Goal: Task Accomplishment & Management: Use online tool/utility

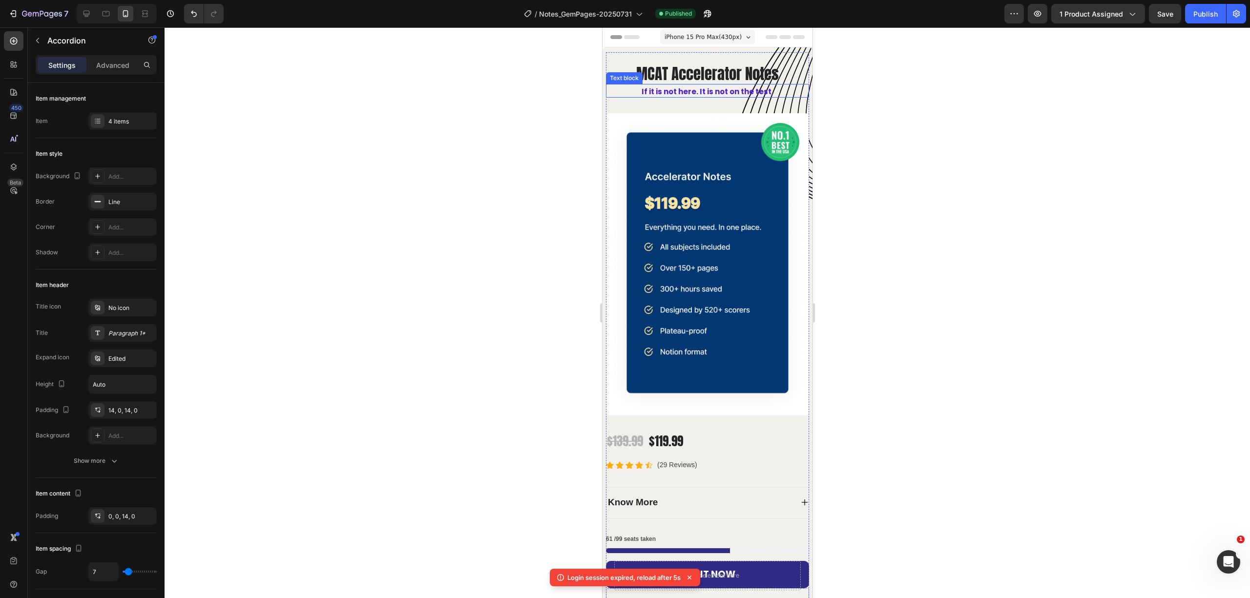
click at [713, 87] on p "If it is not here. It is not on the test." at bounding box center [706, 91] width 187 height 11
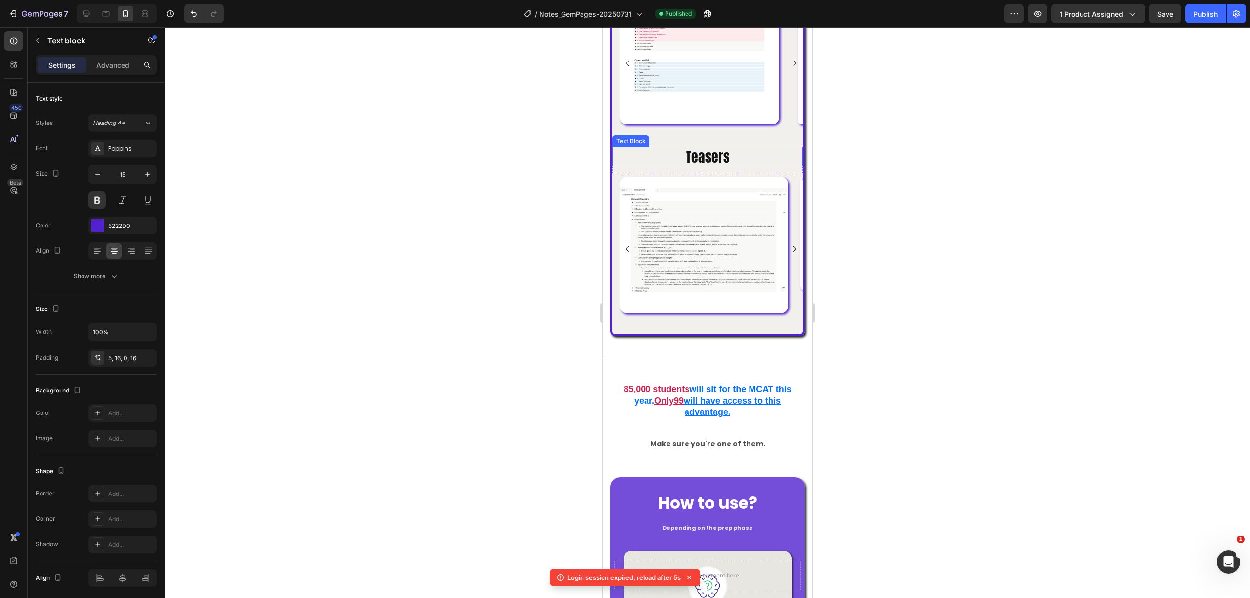
scroll to position [716, 0]
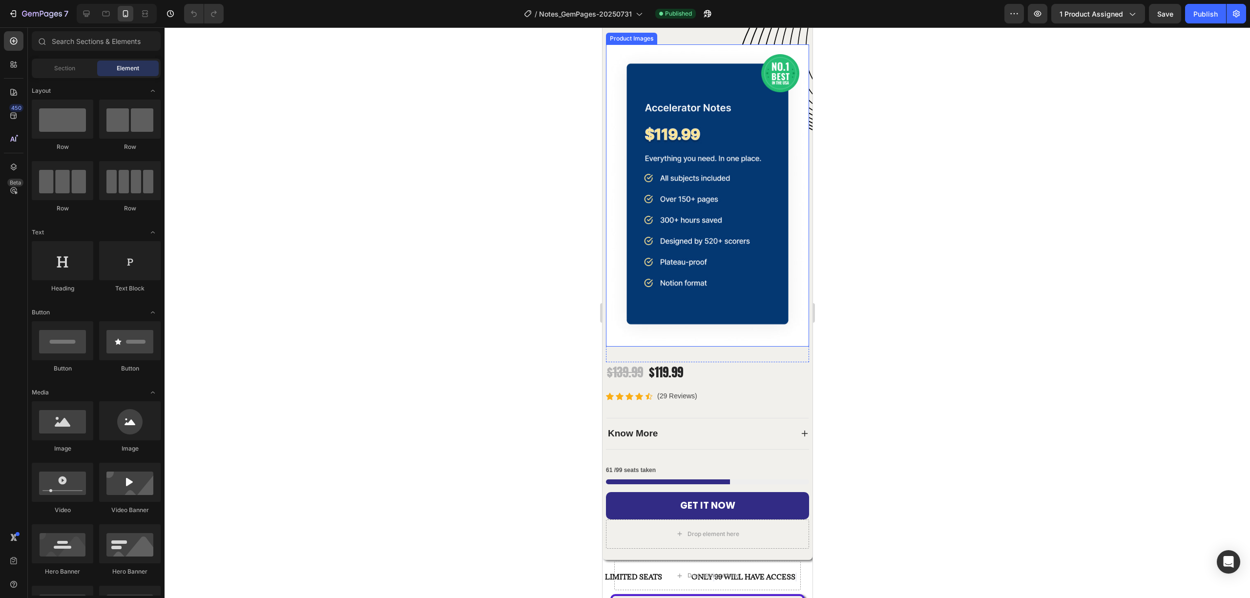
scroll to position [130, 0]
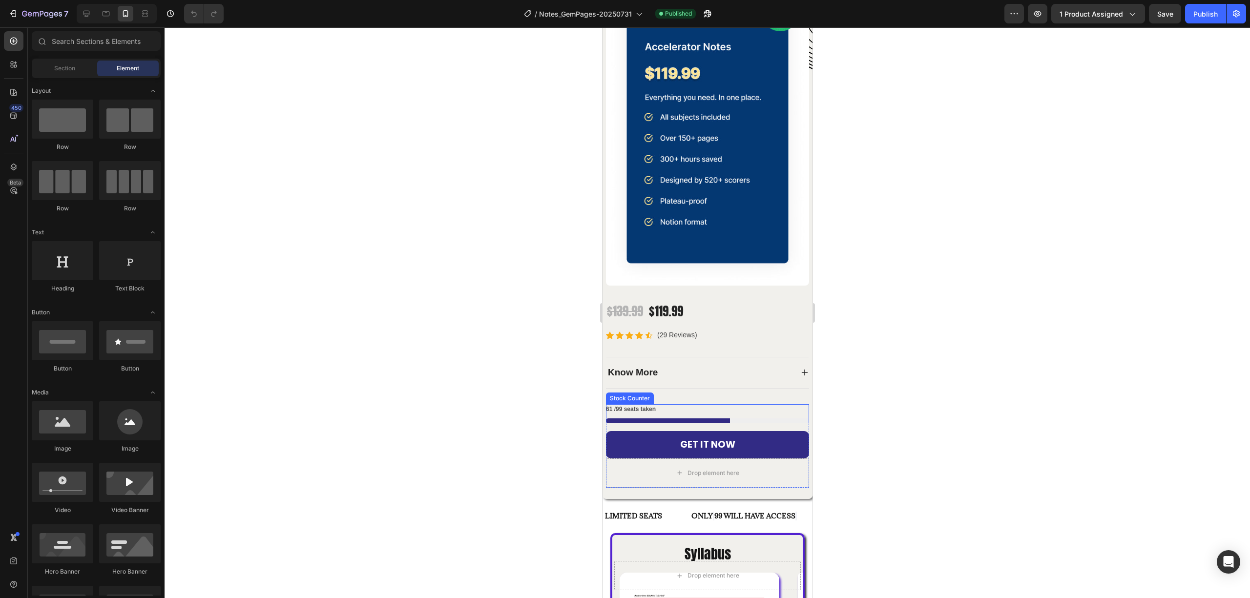
click at [740, 418] on div at bounding box center [706, 420] width 203 height 5
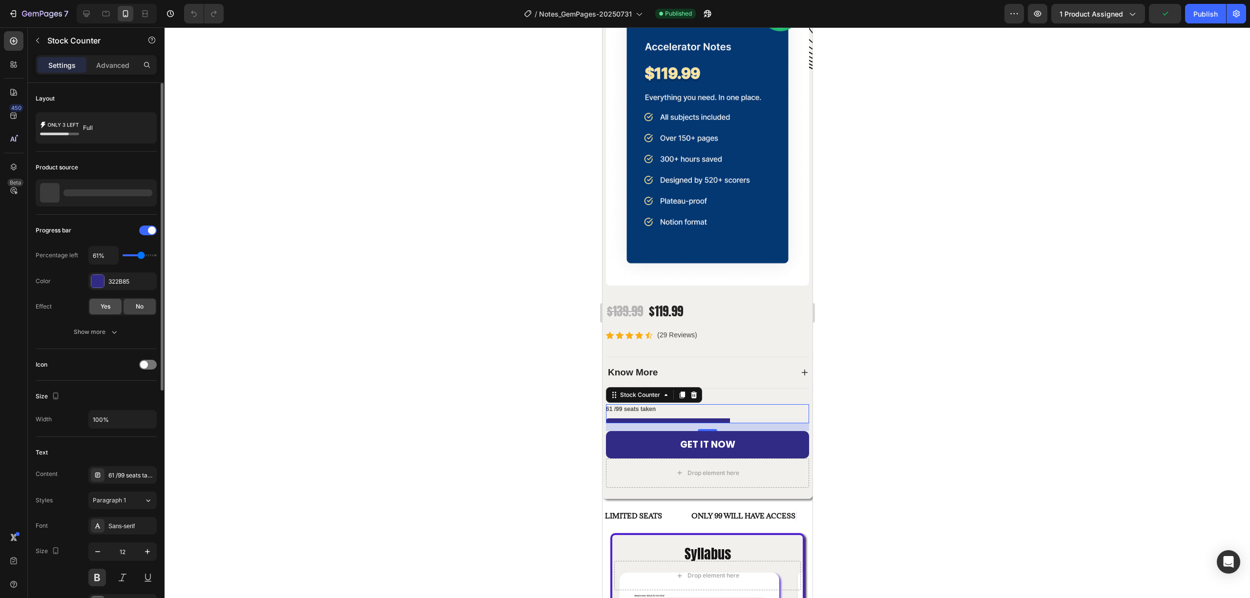
click at [112, 309] on div "Yes" at bounding box center [105, 307] width 32 height 16
click at [908, 316] on div at bounding box center [707, 312] width 1085 height 571
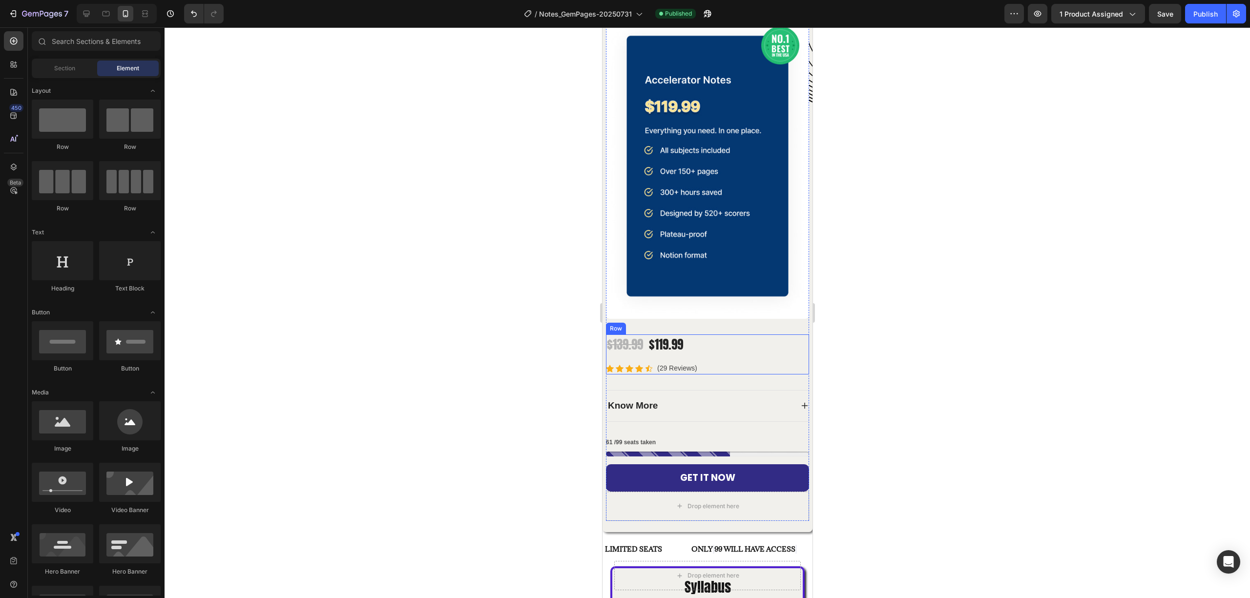
scroll to position [65, 0]
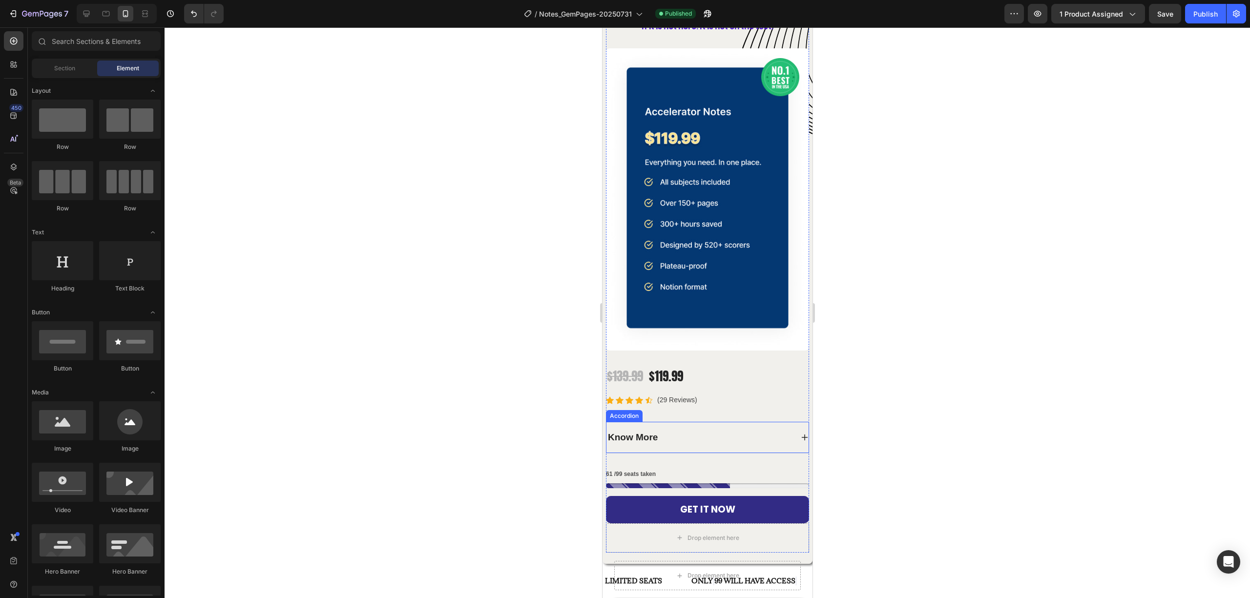
click at [790, 422] on div "Know More" at bounding box center [707, 437] width 202 height 31
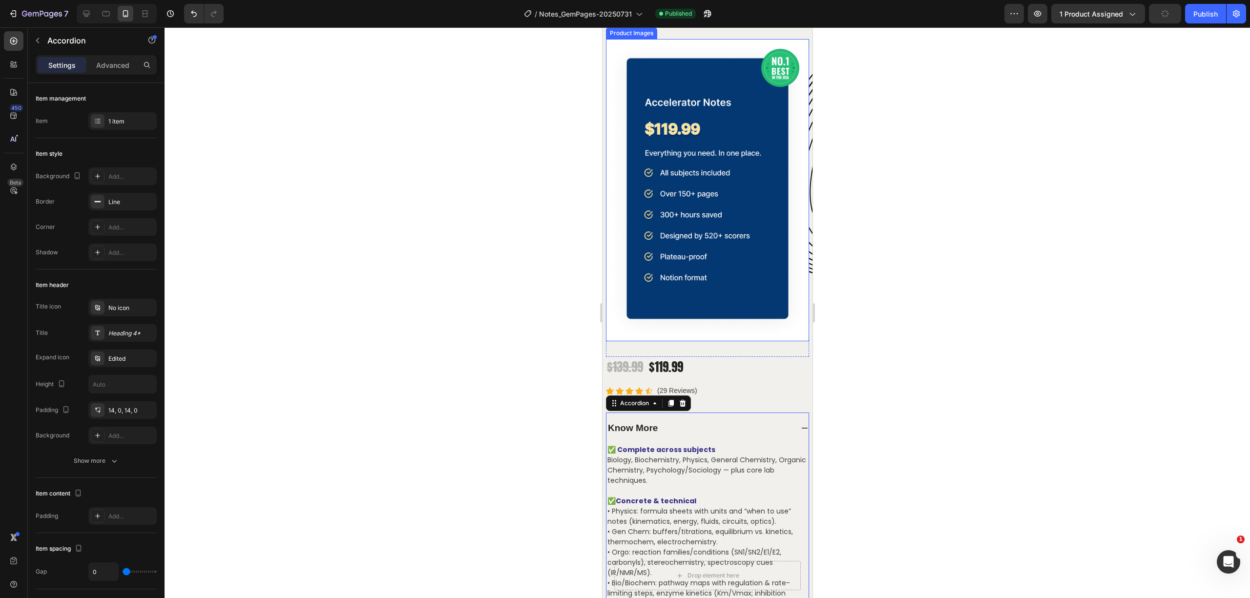
scroll to position [0, 0]
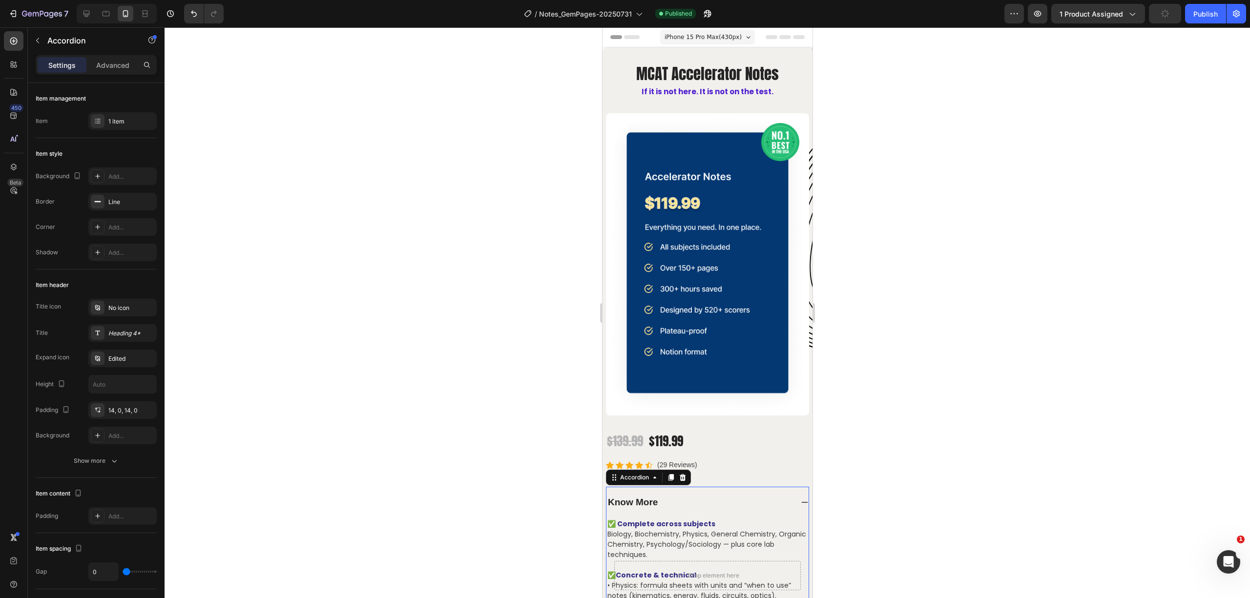
click at [800, 498] on icon at bounding box center [804, 502] width 8 height 8
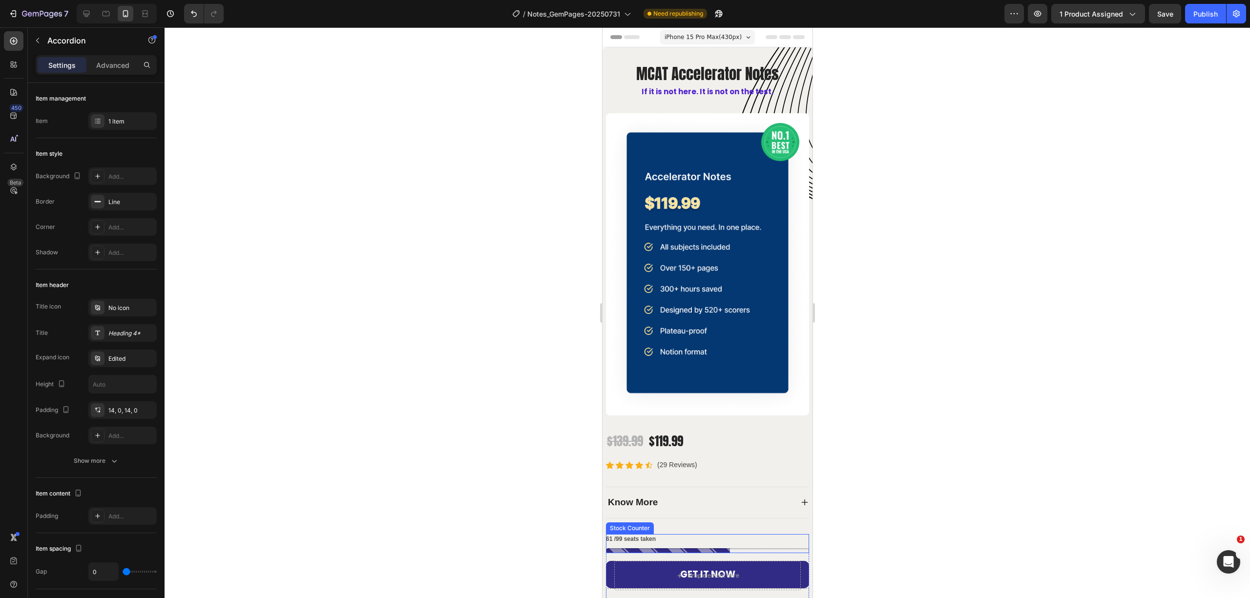
click at [608, 534] on p "61 /99 seats taken" at bounding box center [630, 539] width 50 height 11
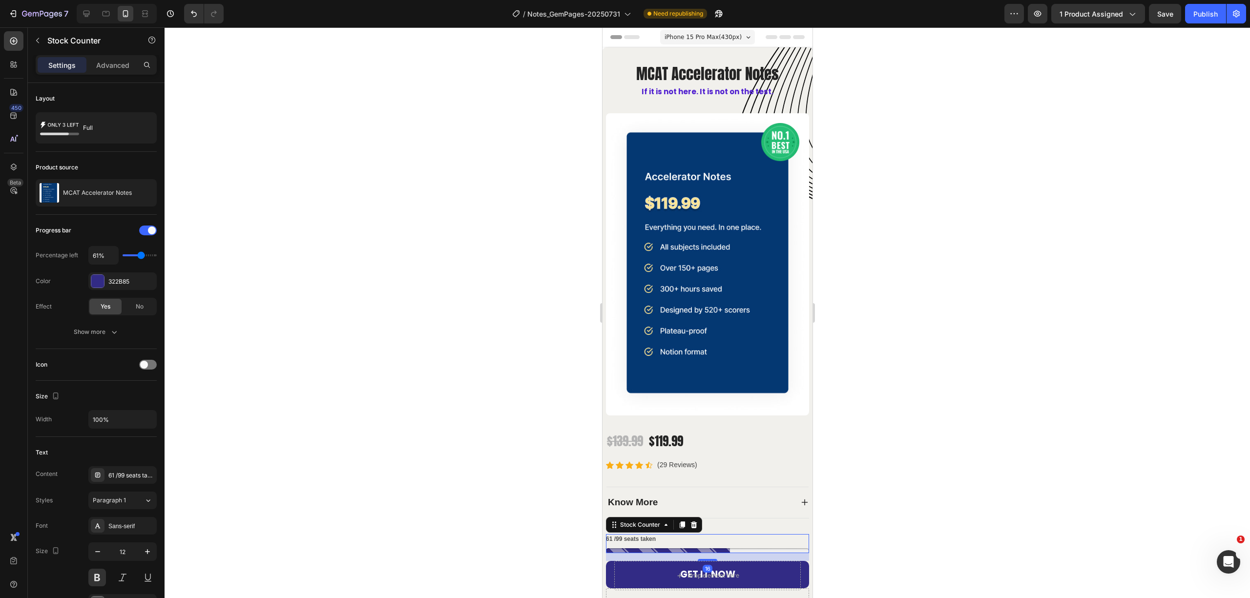
click at [608, 534] on p "61 /99 seats taken" at bounding box center [630, 539] width 50 height 11
click at [609, 534] on p "61 /99 seats taken" at bounding box center [630, 539] width 50 height 11
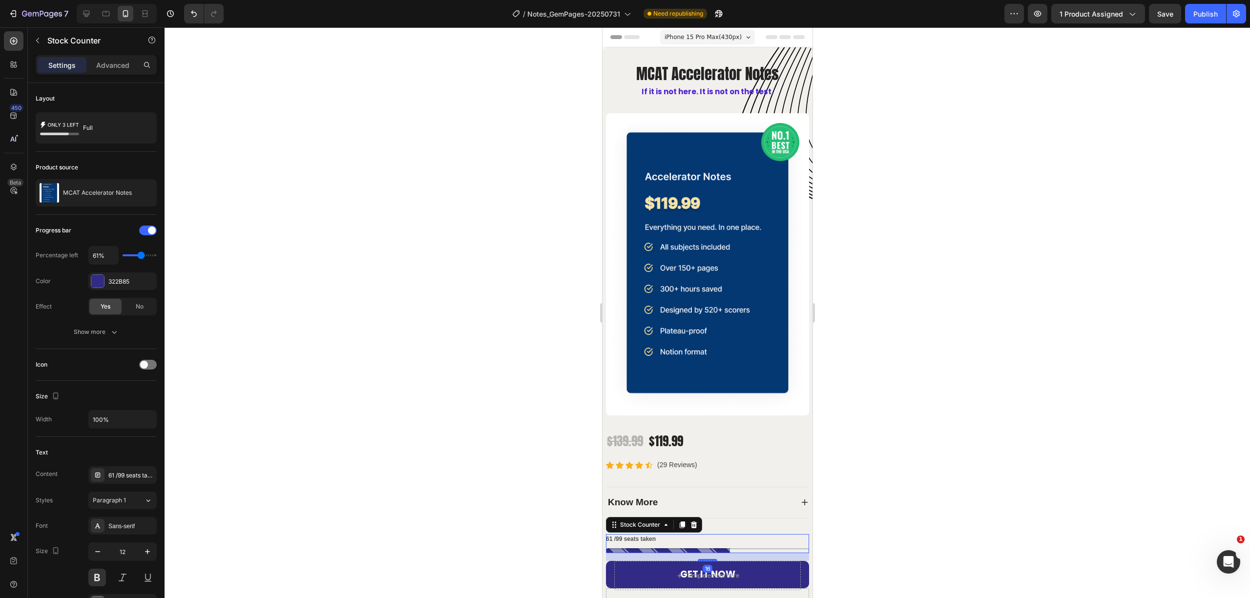
click at [609, 534] on p "61 /99 seats taken" at bounding box center [630, 539] width 50 height 11
click at [100, 255] on input "61%" at bounding box center [103, 256] width 29 height 18
type input "6%"
type input "10"
type input "63%"
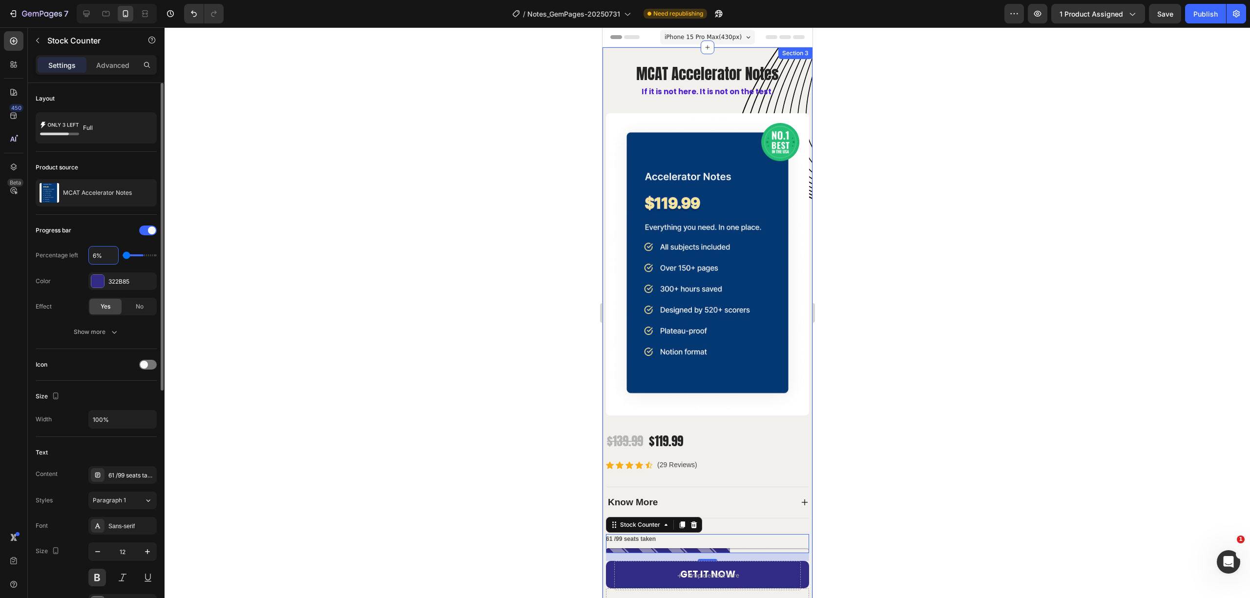
type input "60"
type input "63%"
click at [119, 472] on div "61 /99 seats taken" at bounding box center [122, 475] width 68 height 18
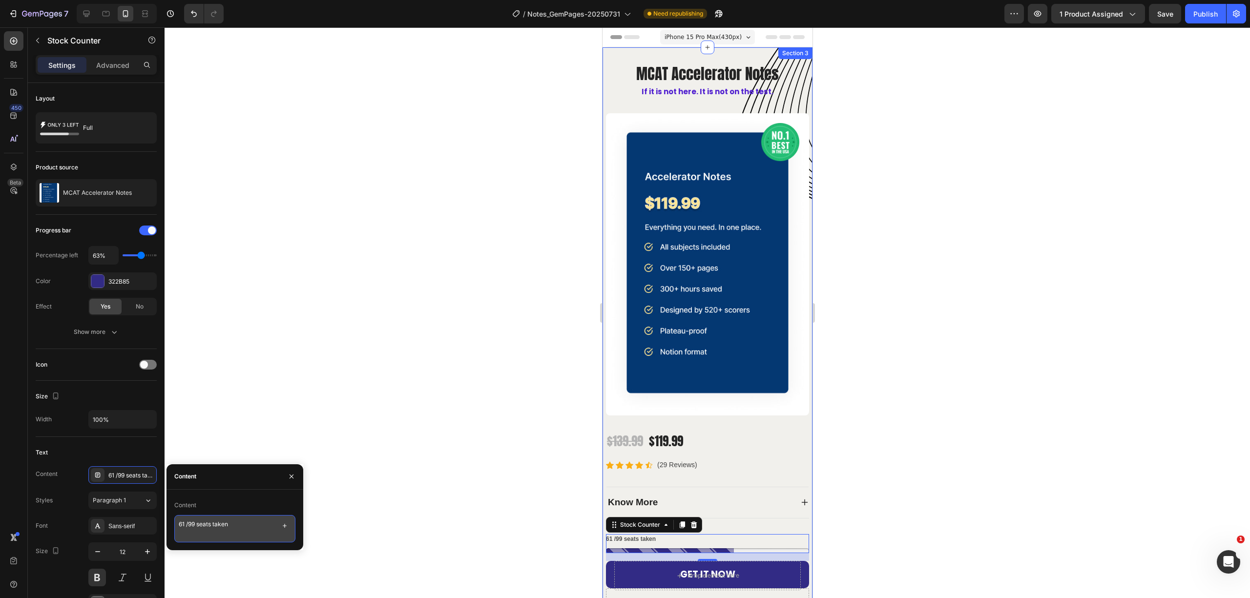
click at [185, 524] on textarea "61 /99 seats taken" at bounding box center [234, 528] width 121 height 27
type textarea "63 /99 seats taken"
click at [366, 416] on div at bounding box center [707, 312] width 1085 height 571
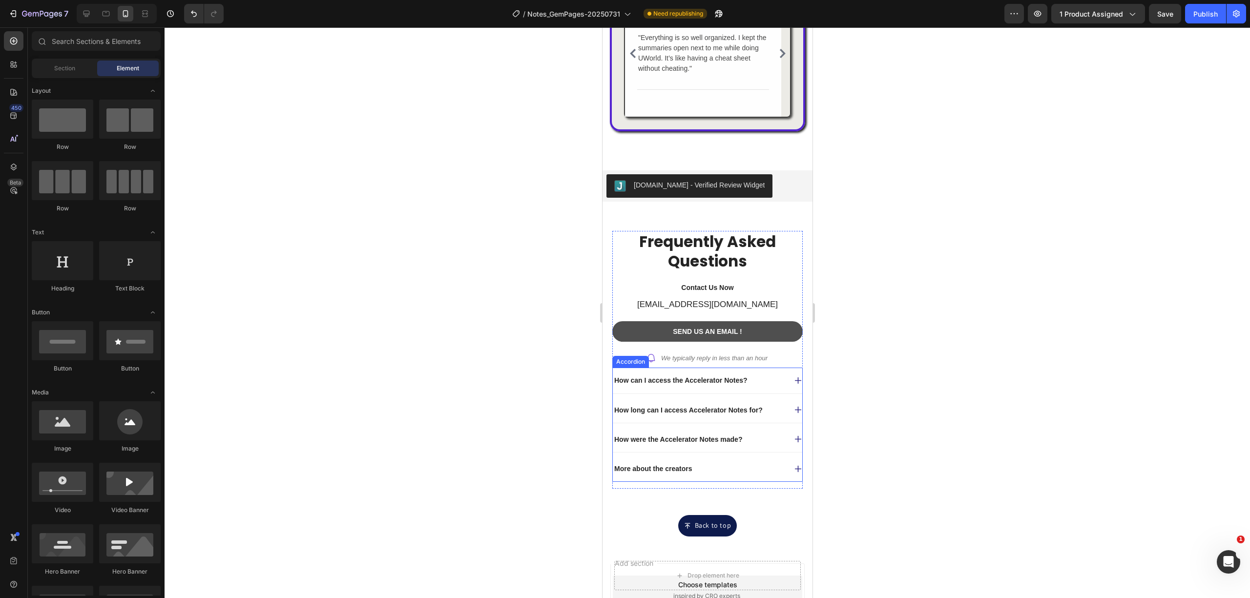
scroll to position [1887, 0]
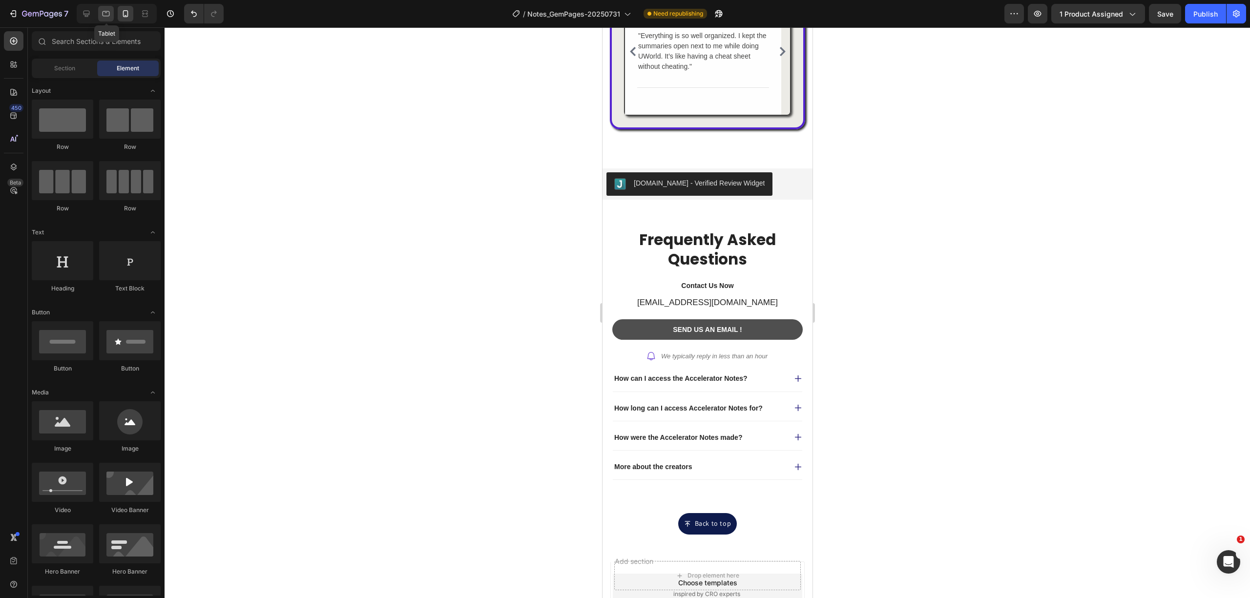
click at [104, 8] on div at bounding box center [106, 14] width 16 height 16
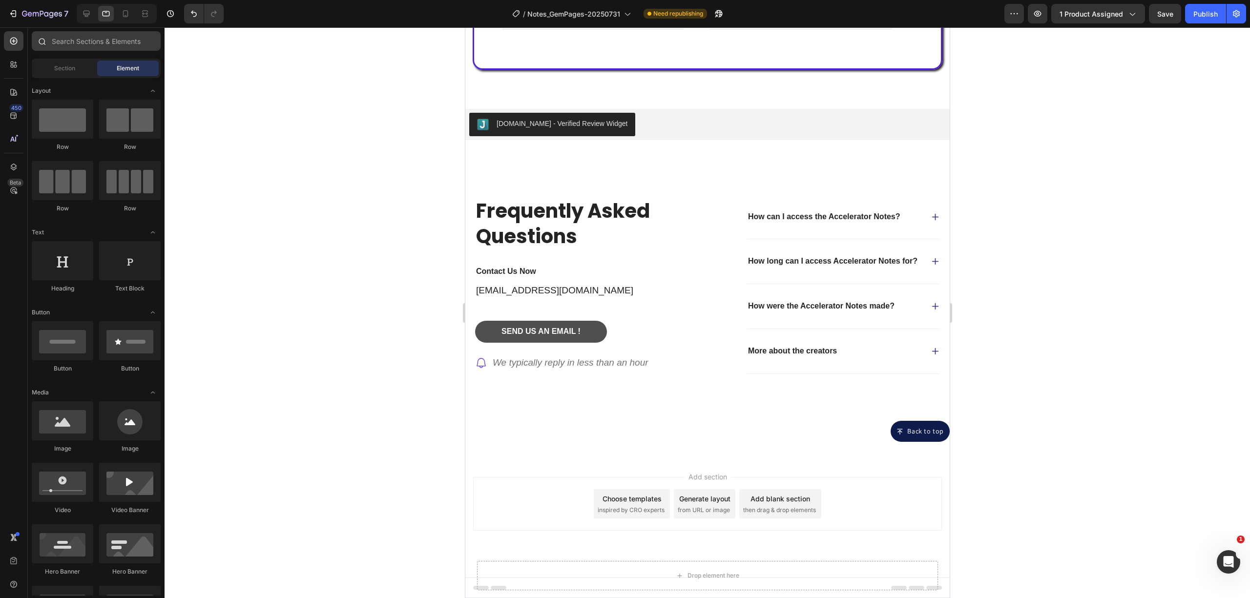
scroll to position [1750, 0]
click at [548, 356] on p "We typically reply in less than an hour" at bounding box center [570, 363] width 156 height 14
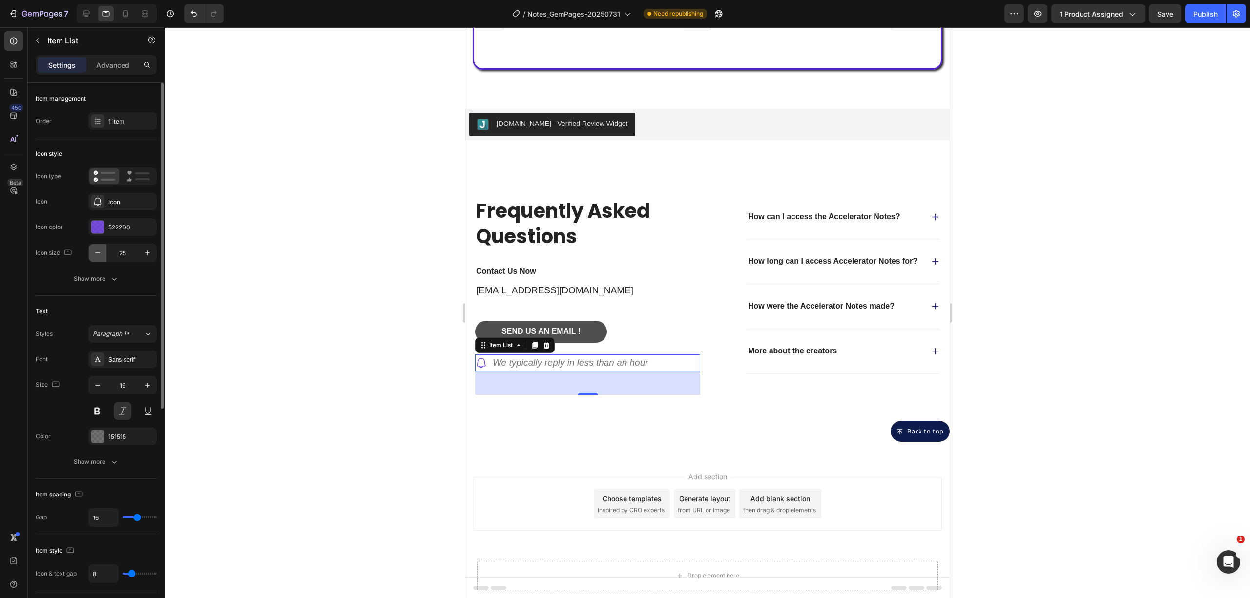
click at [97, 254] on icon "button" at bounding box center [98, 253] width 10 height 10
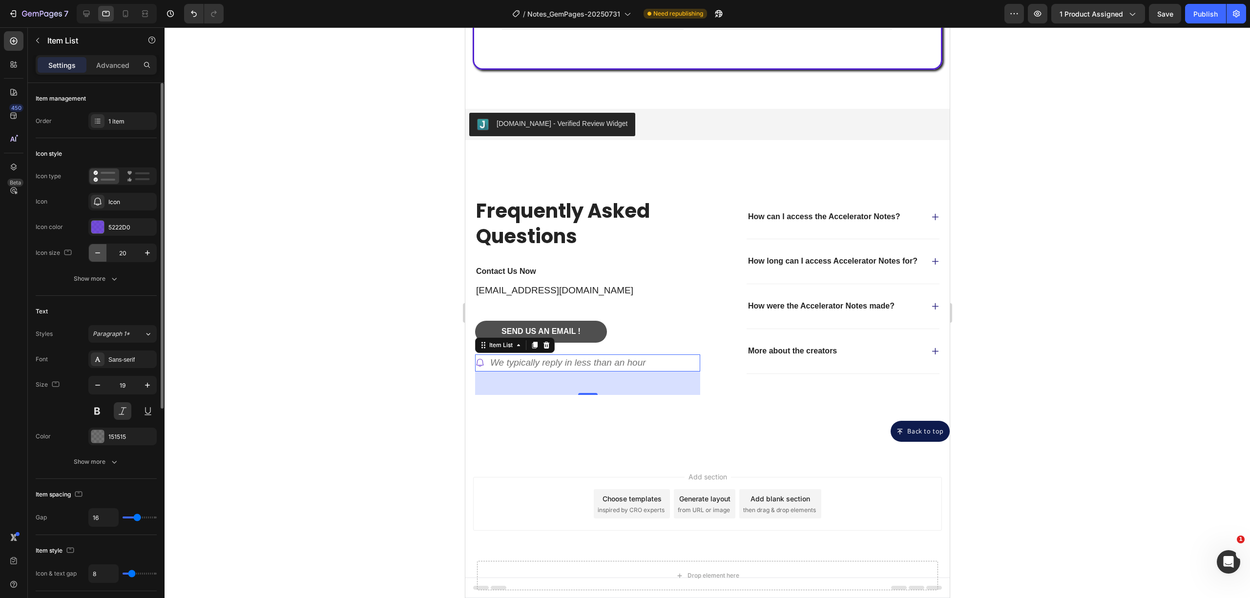
click at [97, 254] on icon "button" at bounding box center [98, 253] width 10 height 10
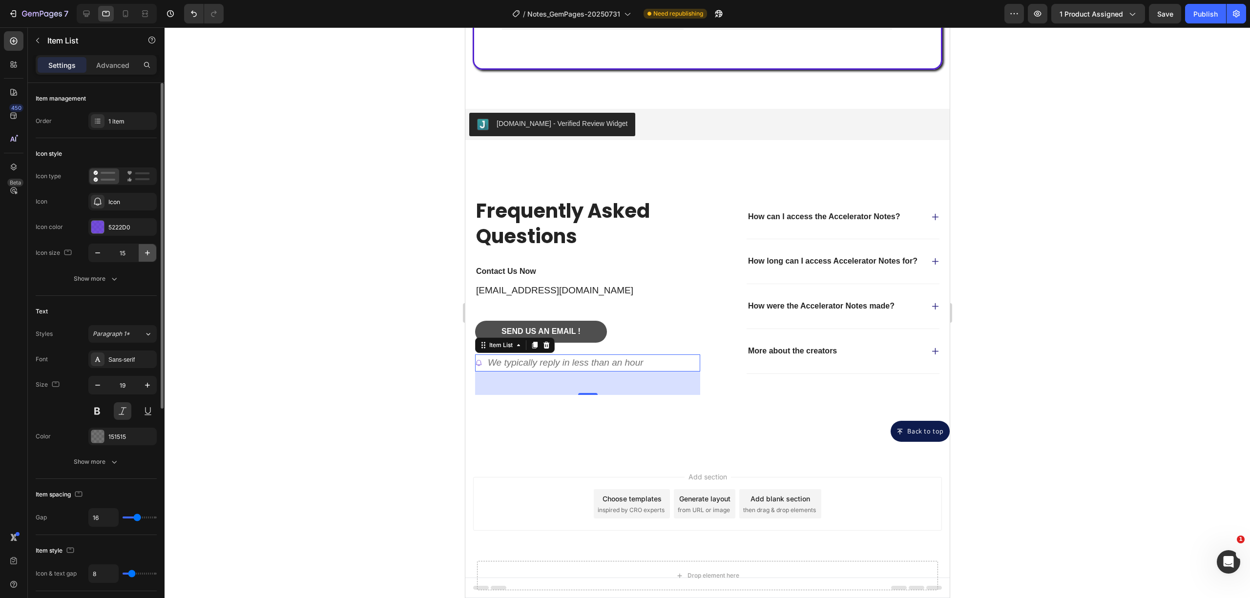
click at [149, 256] on icon "button" at bounding box center [148, 253] width 10 height 10
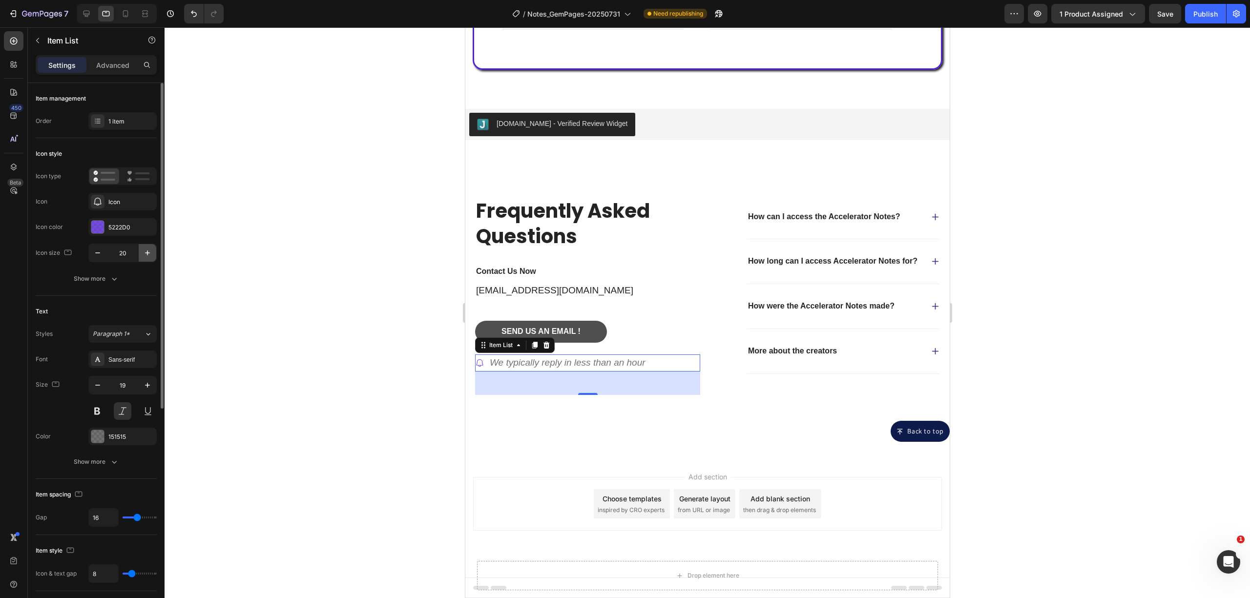
click at [149, 256] on icon "button" at bounding box center [148, 253] width 10 height 10
click at [92, 254] on button "button" at bounding box center [98, 253] width 18 height 18
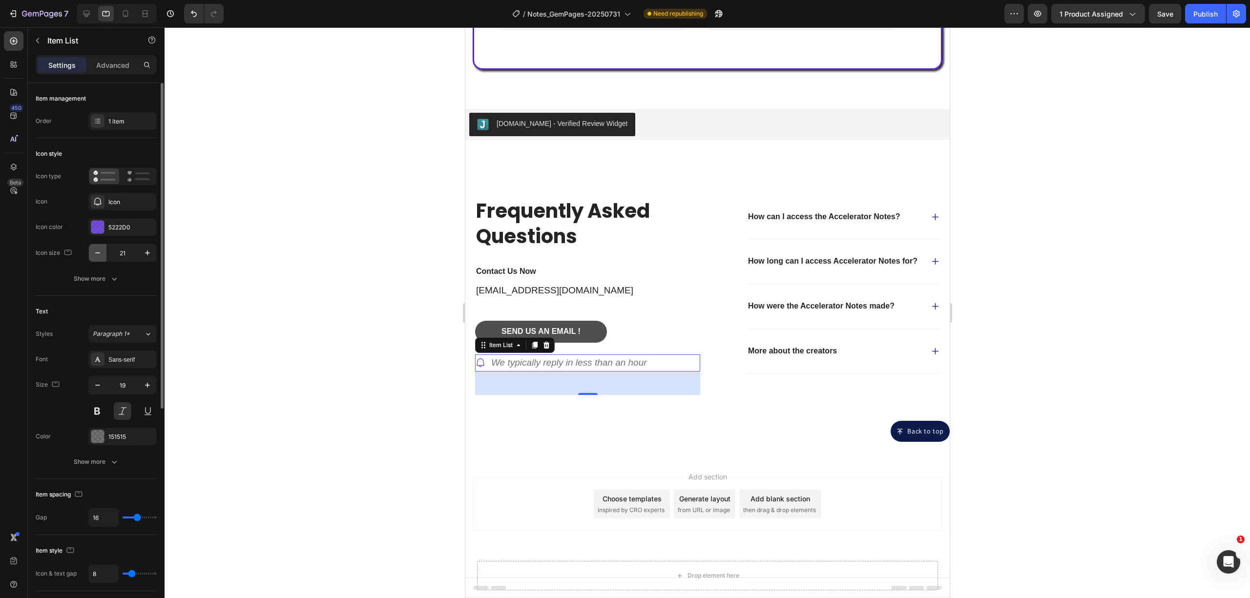
click at [92, 254] on button "button" at bounding box center [98, 253] width 18 height 18
type input "18"
click at [98, 381] on icon "button" at bounding box center [98, 385] width 10 height 10
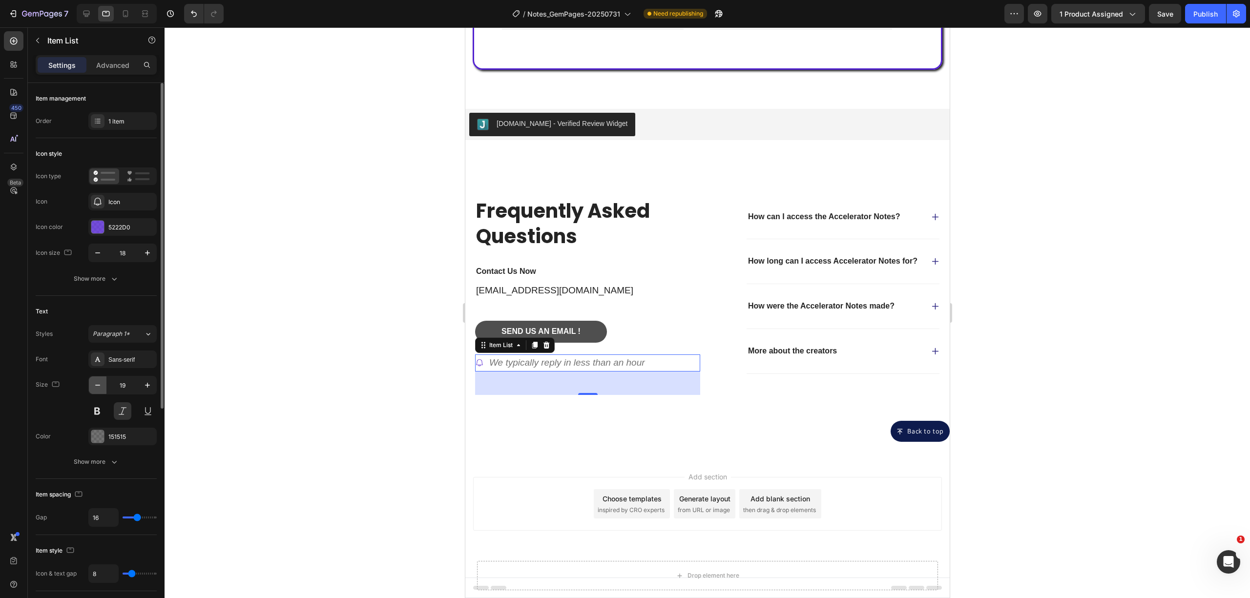
click at [98, 381] on icon "button" at bounding box center [98, 385] width 10 height 10
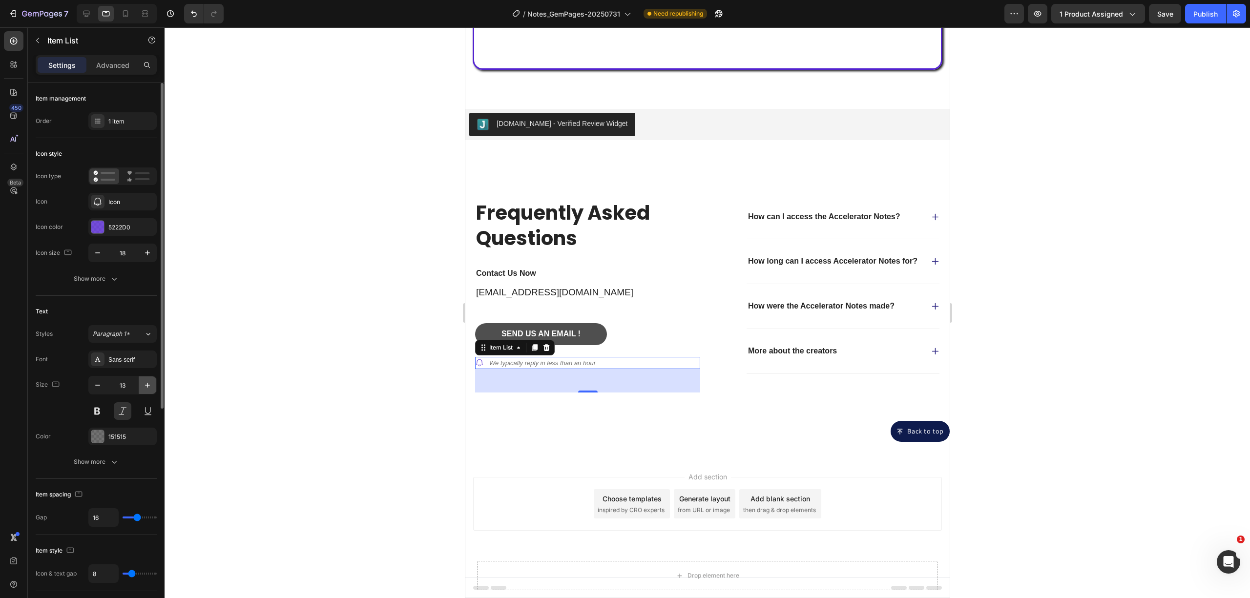
click at [143, 389] on icon "button" at bounding box center [148, 385] width 10 height 10
type input "14"
click at [146, 253] on icon "button" at bounding box center [147, 252] width 5 height 5
type input "19"
click at [147, 386] on icon "button" at bounding box center [147, 385] width 5 height 5
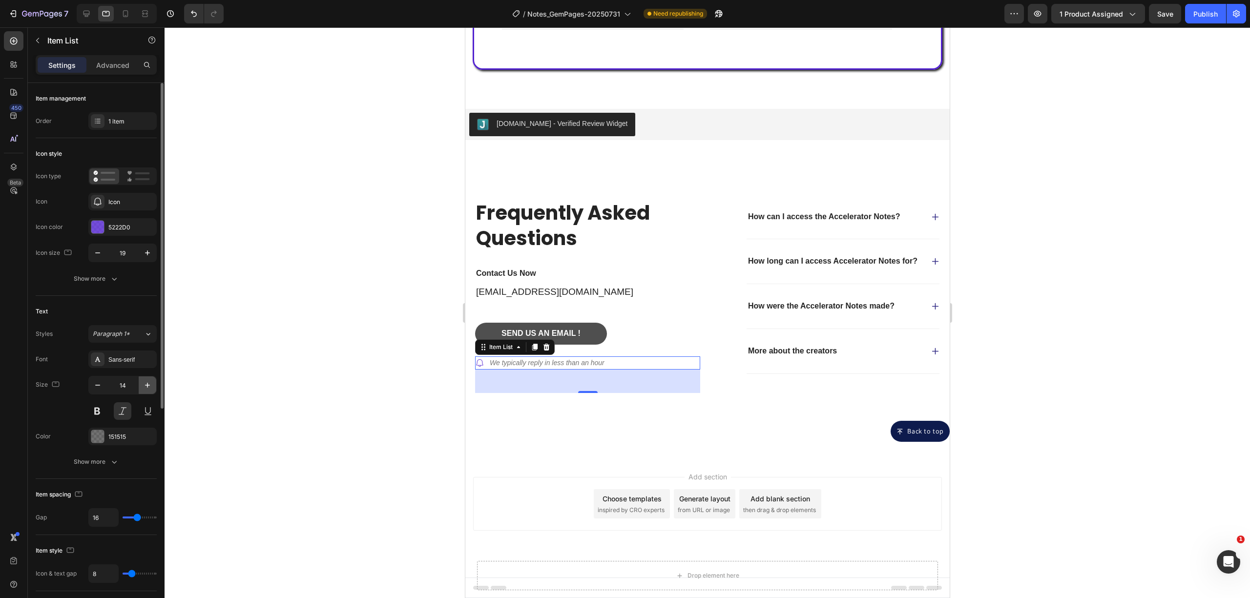
type input "15"
click at [332, 367] on div at bounding box center [707, 312] width 1085 height 571
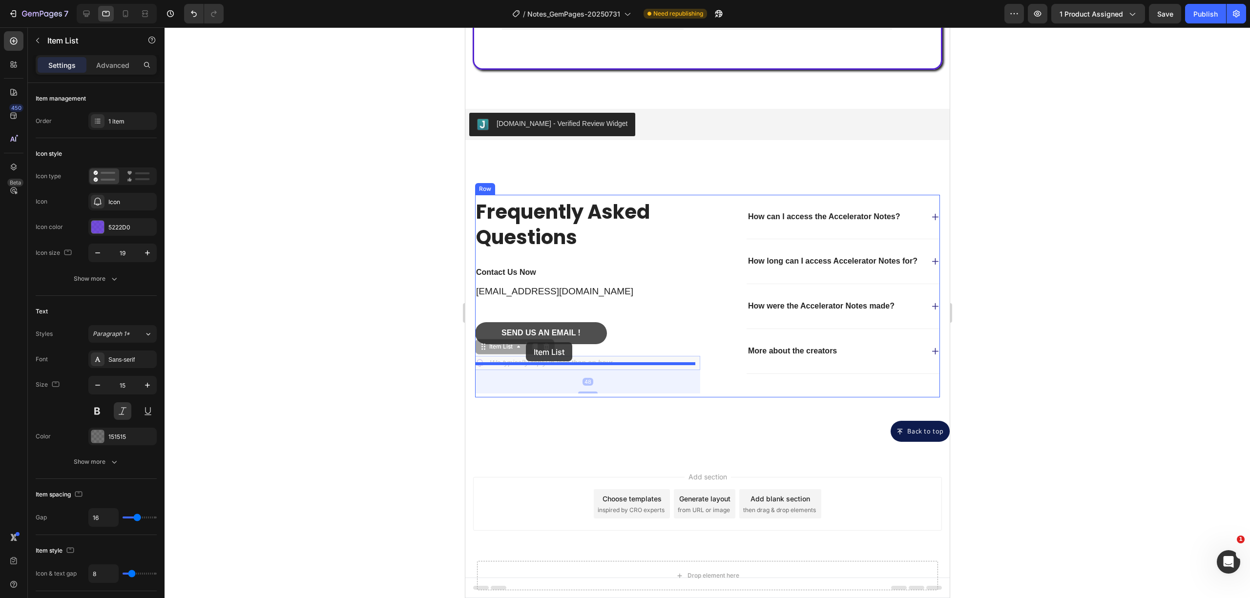
drag, startPoint x: 509, startPoint y: 358, endPoint x: 525, endPoint y: 342, distance: 22.8
drag, startPoint x: 483, startPoint y: 342, endPoint x: 516, endPoint y: 338, distance: 33.4
click at [611, 344] on div "Send us an EMAIL ! Button" at bounding box center [586, 339] width 225 height 34
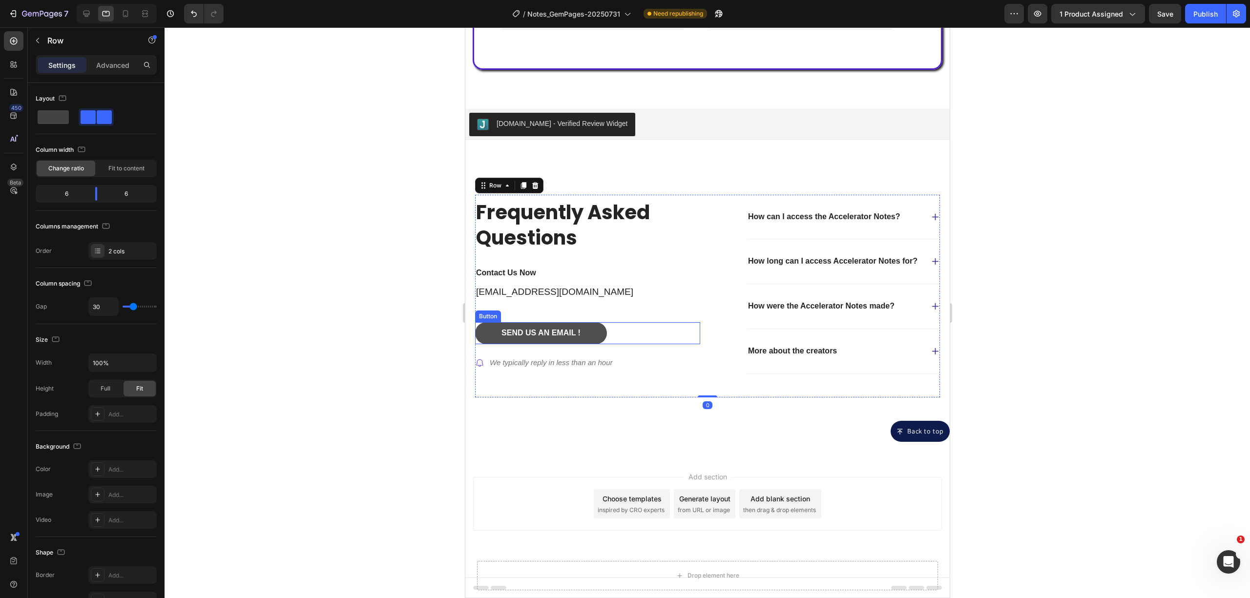
click at [604, 334] on div "Send us an EMAIL ! Button" at bounding box center [586, 333] width 225 height 22
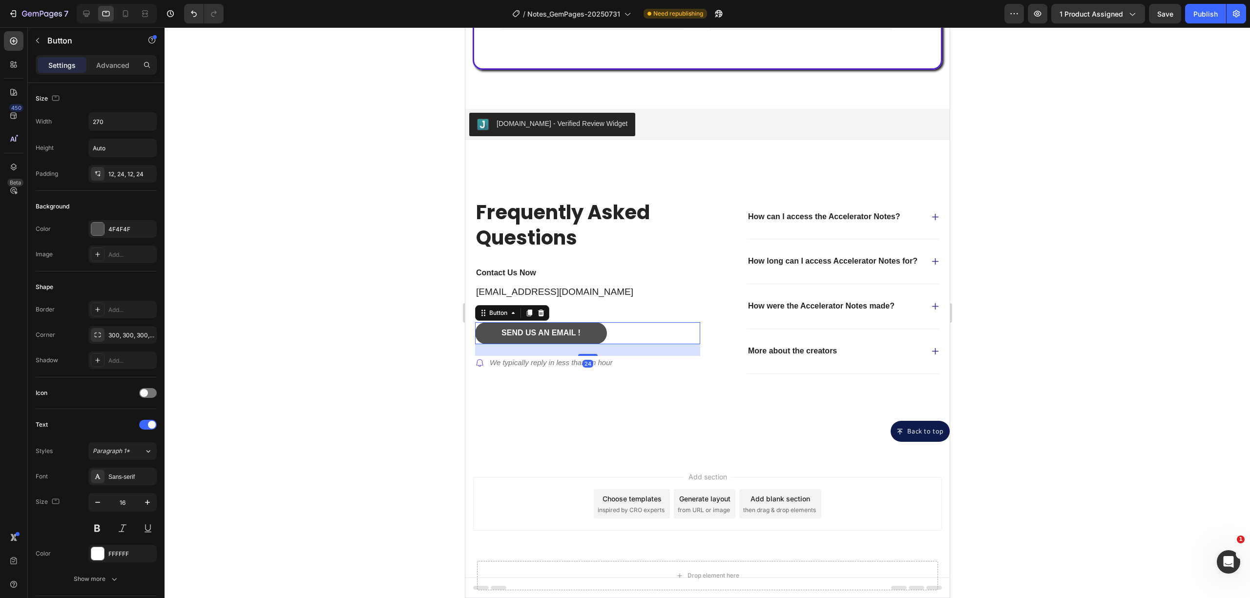
click at [603, 345] on div "24" at bounding box center [586, 350] width 225 height 12
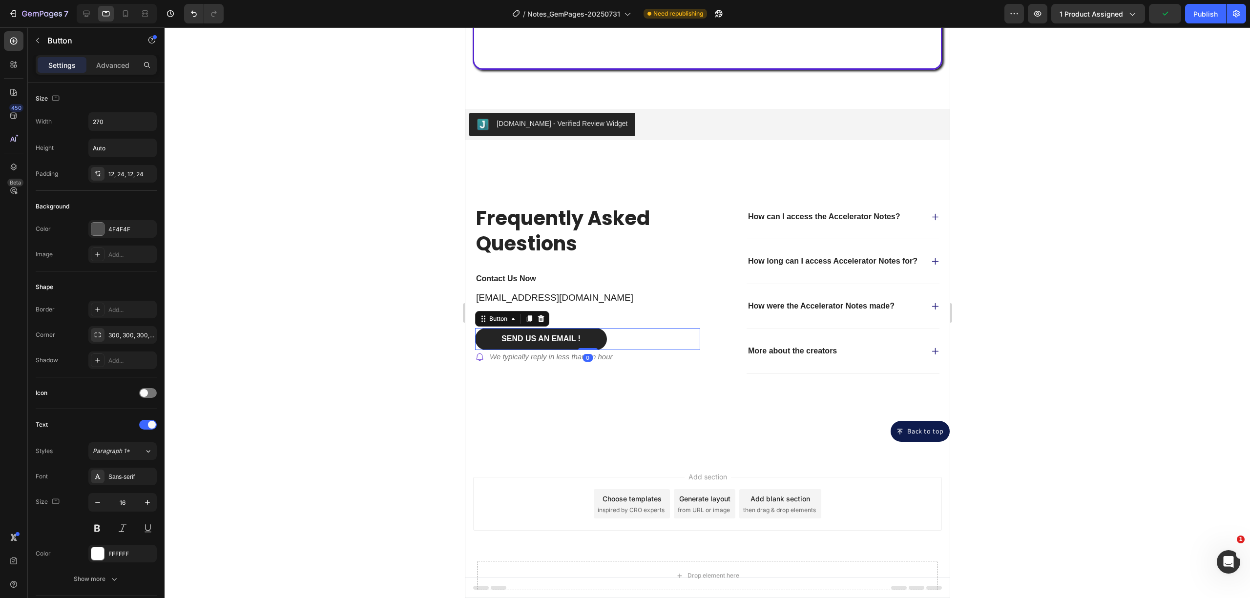
drag, startPoint x: 585, startPoint y: 346, endPoint x: 597, endPoint y: 325, distance: 24.0
click at [597, 328] on div "Send us an EMAIL ! Button 0" at bounding box center [586, 339] width 225 height 22
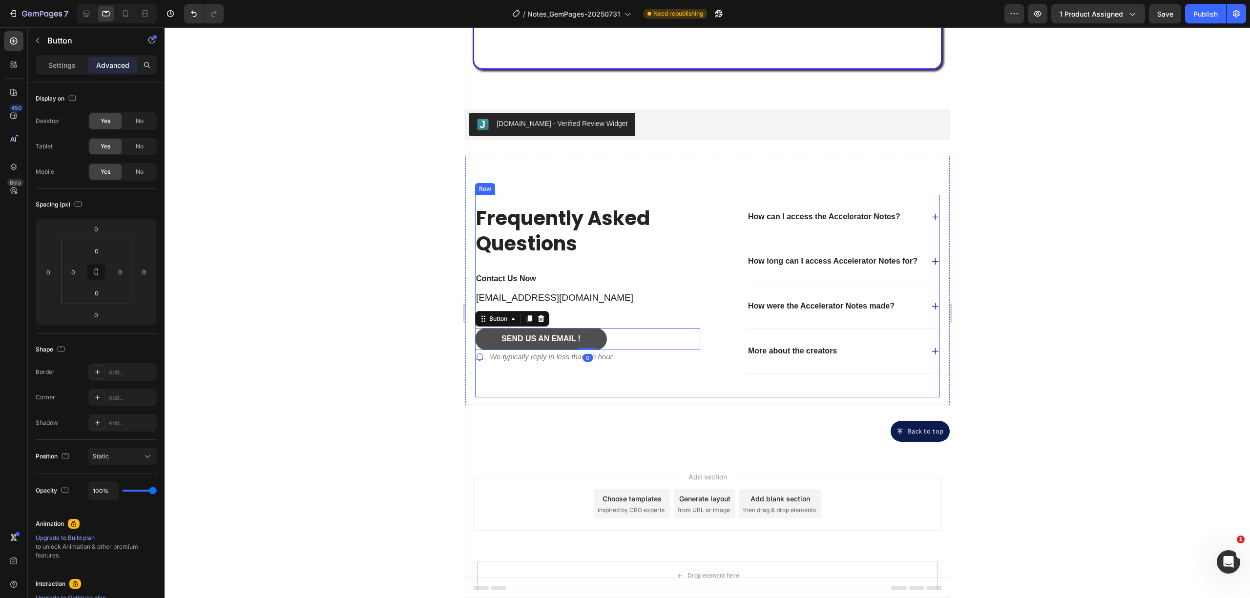
click at [593, 376] on div "Frequently Asked Questions Heading Contact Us Now Text Block [EMAIL_ADDRESS][DO…" at bounding box center [586, 296] width 225 height 203
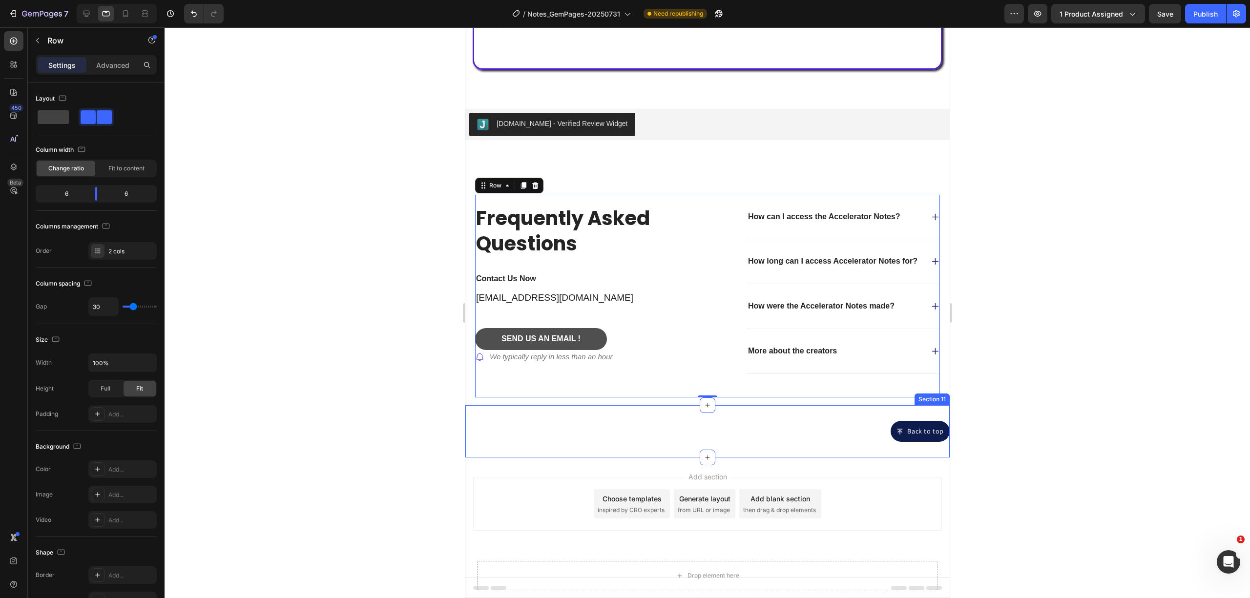
click at [562, 442] on div "Back to top Button Section 11" at bounding box center [707, 431] width 484 height 53
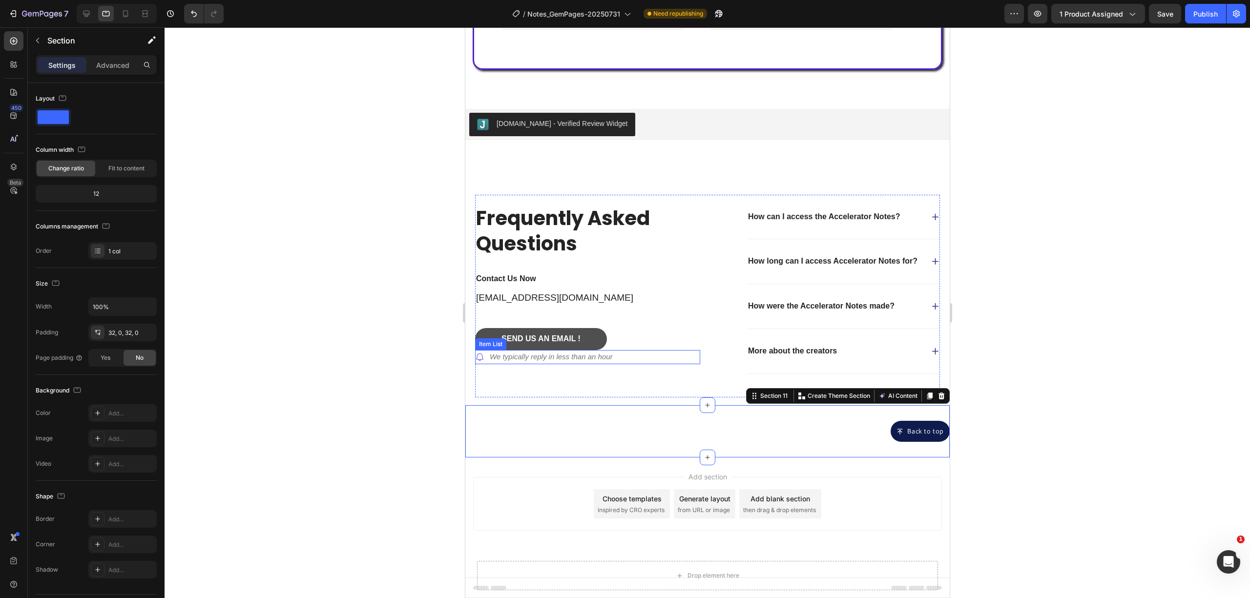
click at [543, 351] on p "We typically reply in less than an hour" at bounding box center [550, 356] width 123 height 11
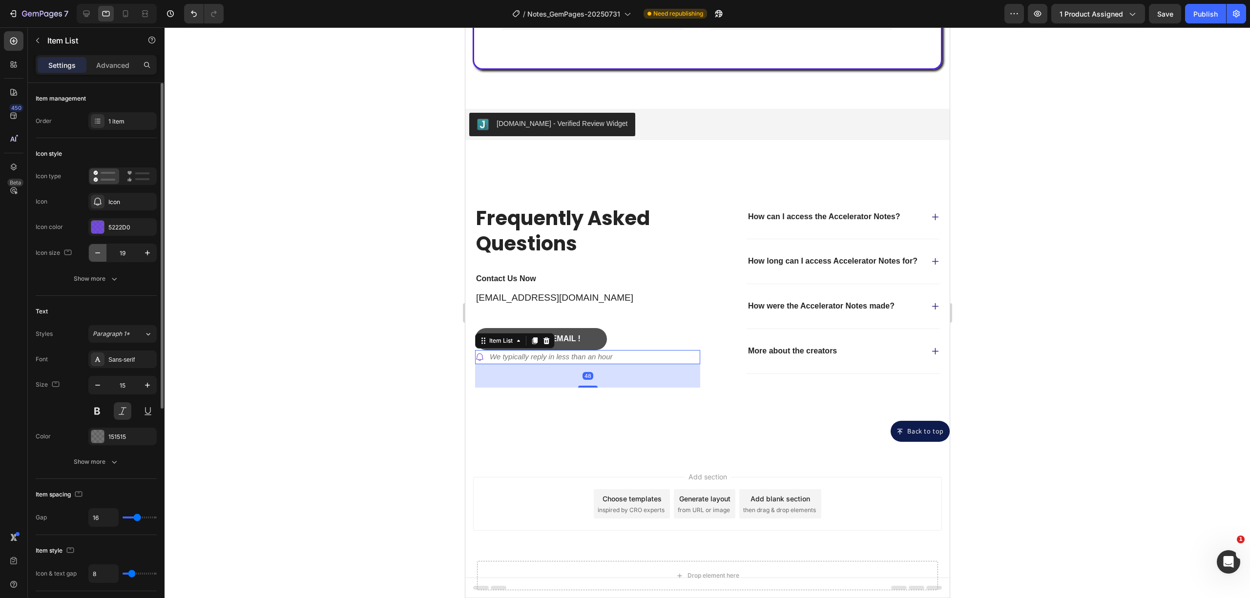
click at [97, 252] on icon "button" at bounding box center [98, 253] width 10 height 10
type input "18"
click at [102, 389] on icon "button" at bounding box center [98, 385] width 10 height 10
type input "14"
click at [305, 413] on div at bounding box center [707, 312] width 1085 height 571
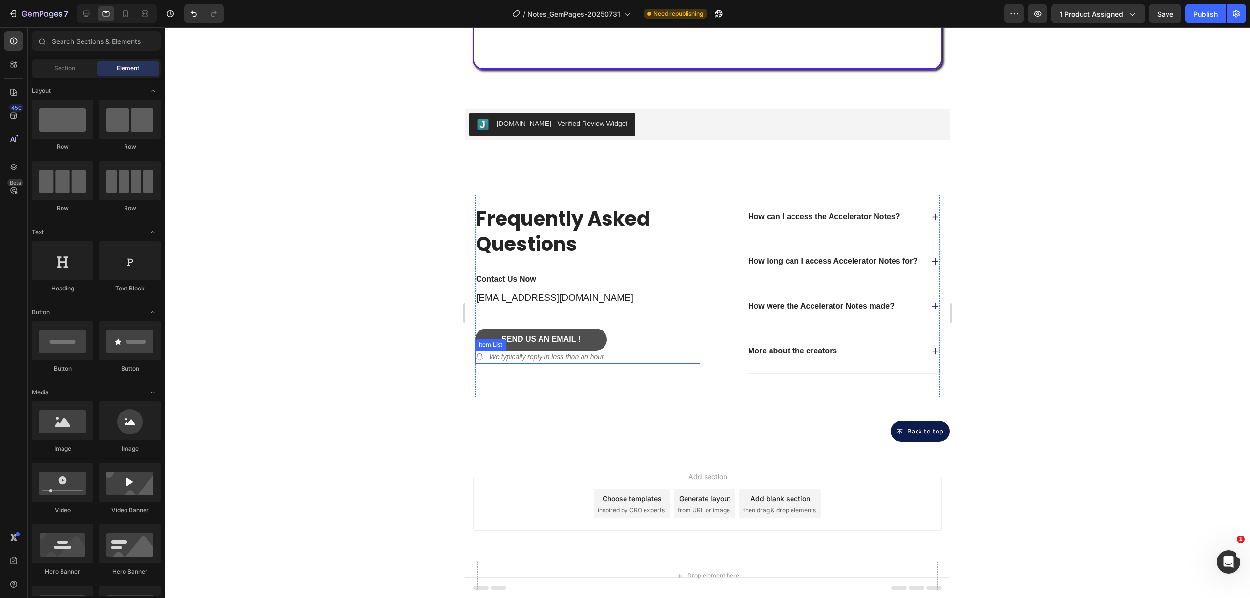
click at [568, 352] on p "We typically reply in less than an hour" at bounding box center [546, 357] width 115 height 10
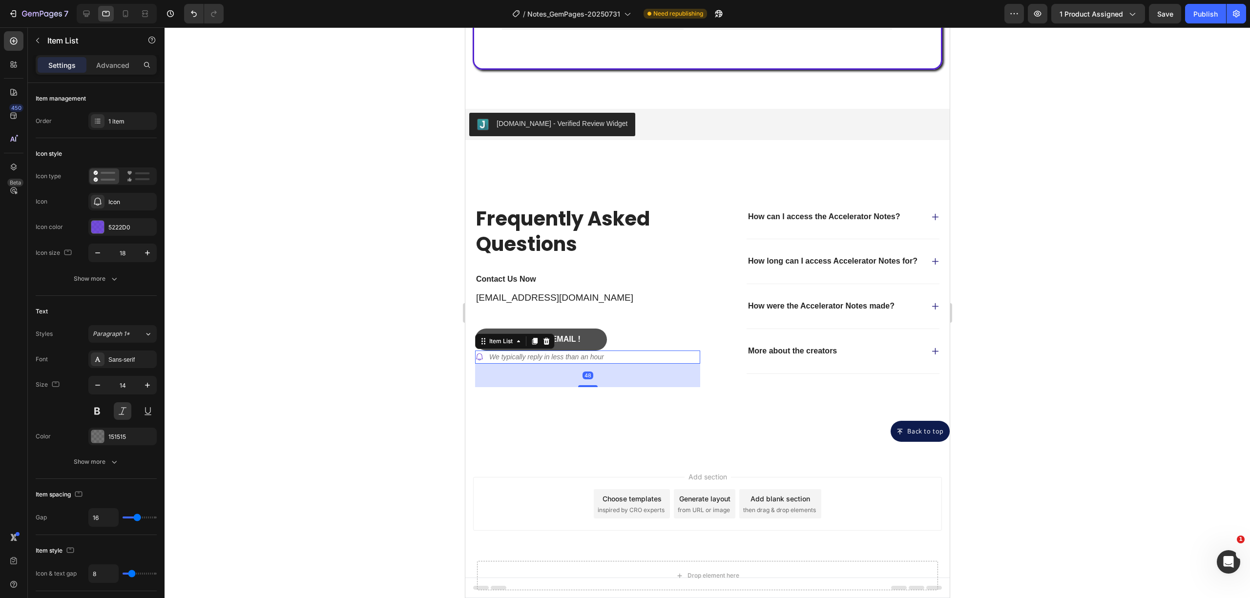
click at [665, 329] on div "Send us an EMAIL ! Button" at bounding box center [586, 340] width 225 height 22
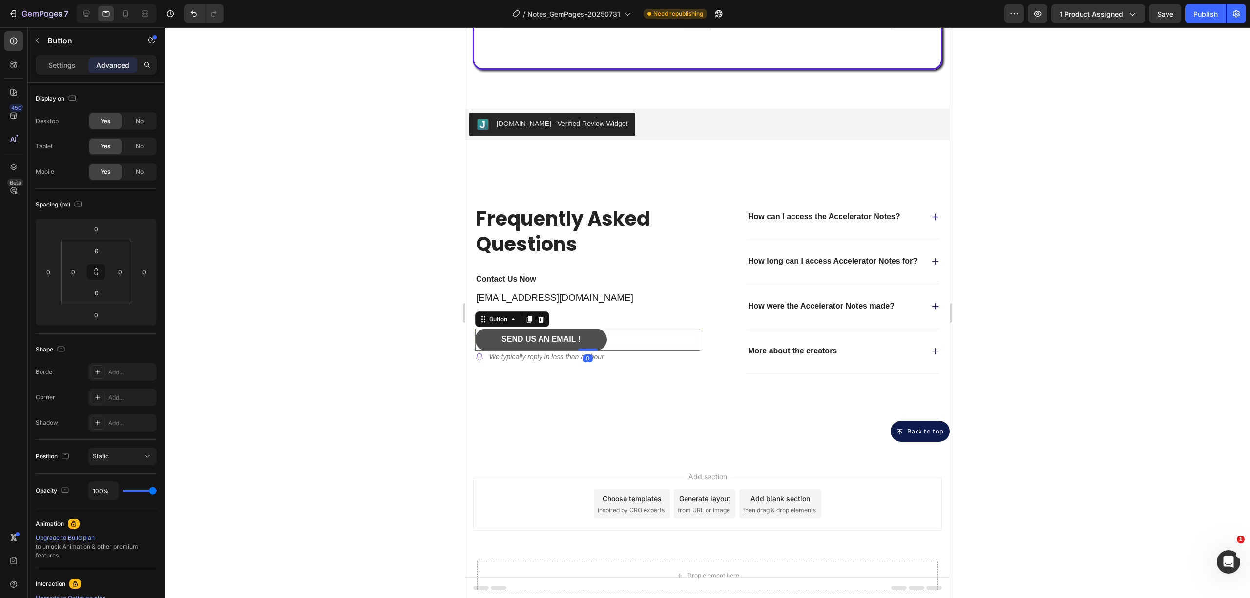
click at [316, 463] on div at bounding box center [707, 312] width 1085 height 571
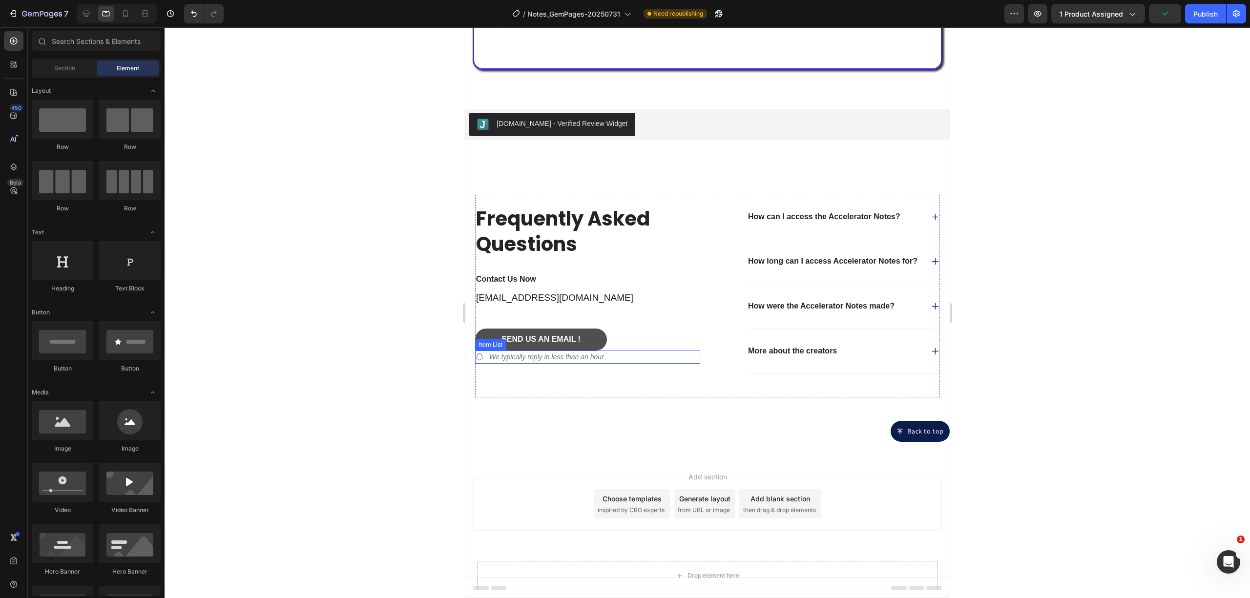
click at [545, 352] on p "We typically reply in less than an hour" at bounding box center [546, 357] width 115 height 10
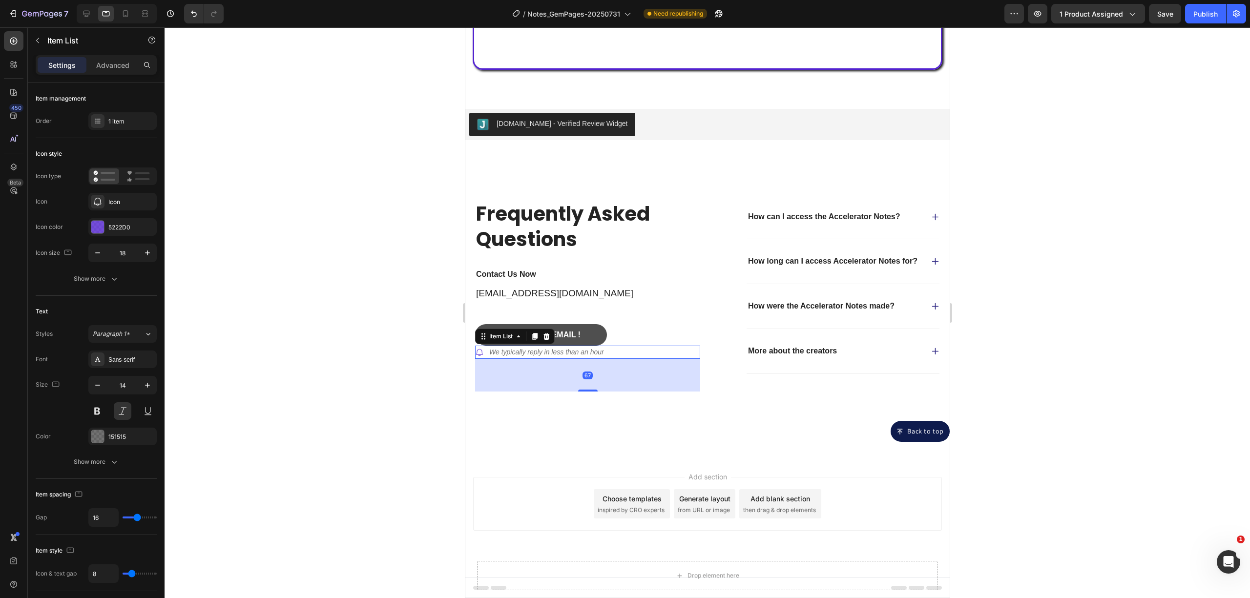
click at [599, 387] on div "Frequently Asked Questions Heading Contact Us Now Text Block [EMAIL_ADDRESS][DO…" at bounding box center [586, 296] width 225 height 203
click at [408, 373] on div at bounding box center [707, 312] width 1085 height 571
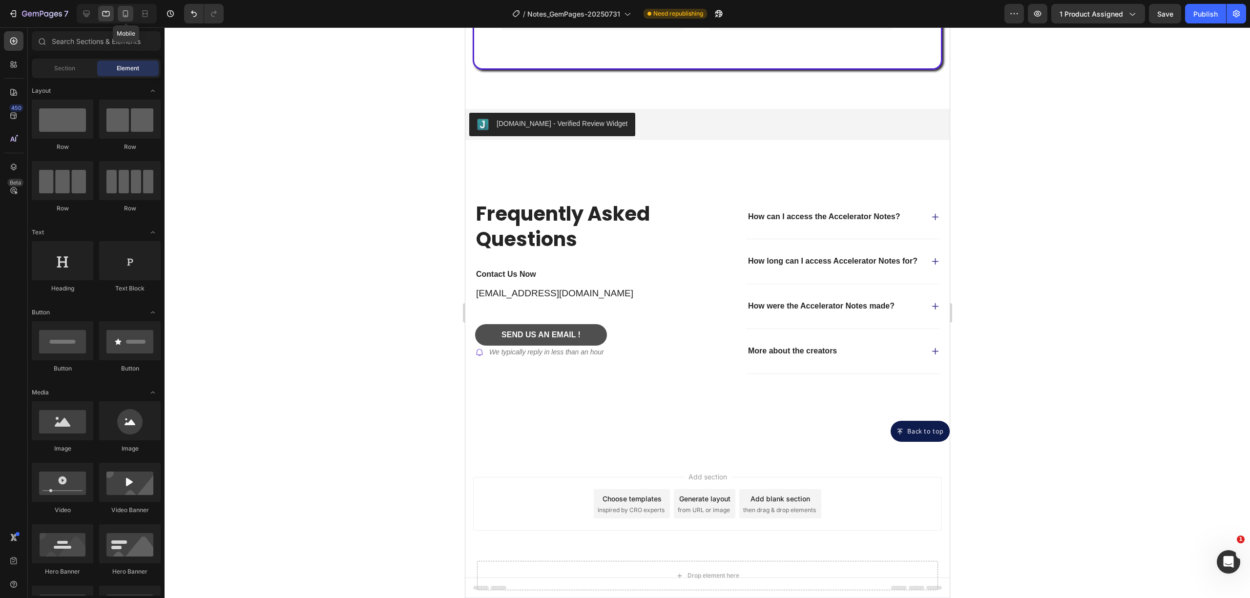
click at [131, 8] on div at bounding box center [126, 14] width 16 height 16
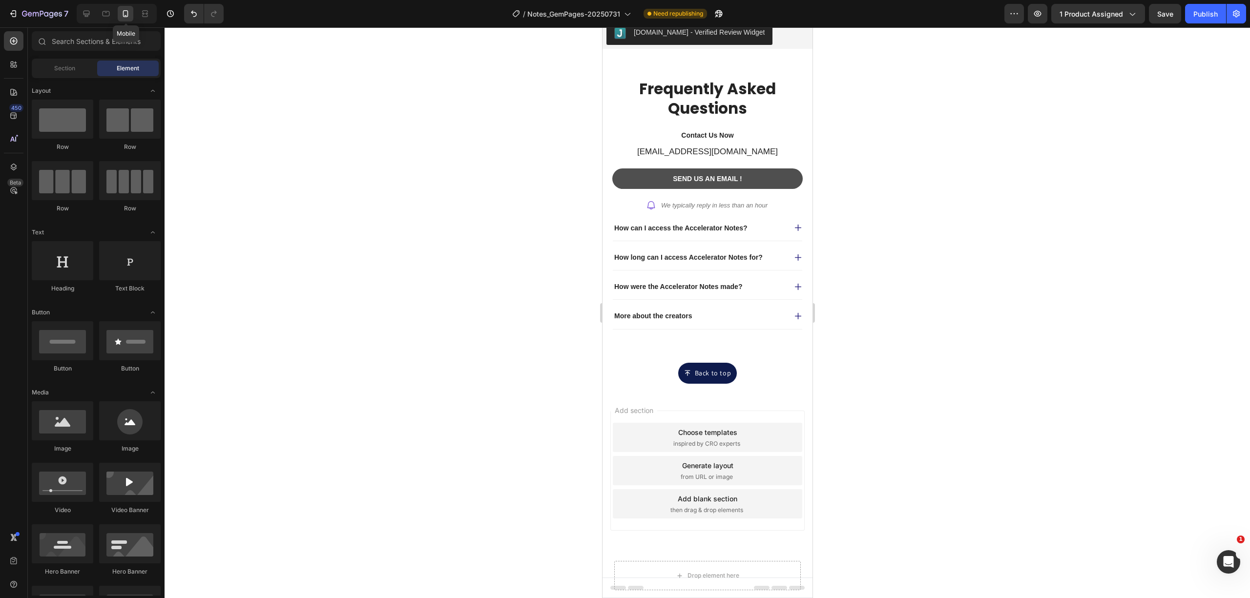
scroll to position [1728, 0]
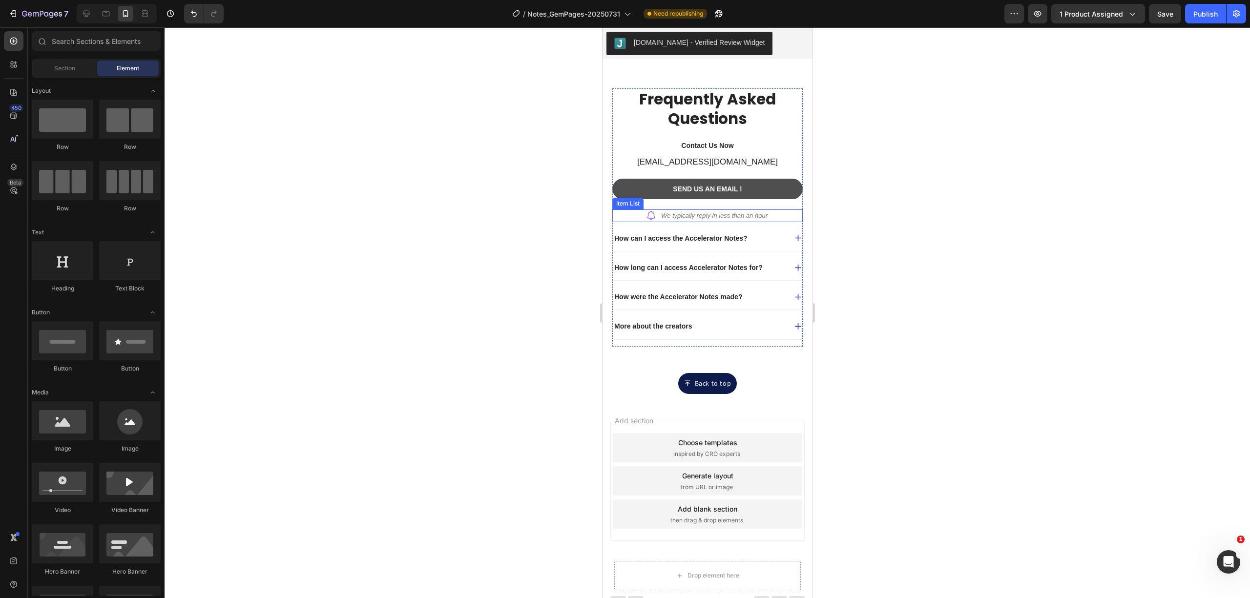
click at [701, 213] on p "We typically reply in less than an hour" at bounding box center [713, 216] width 106 height 10
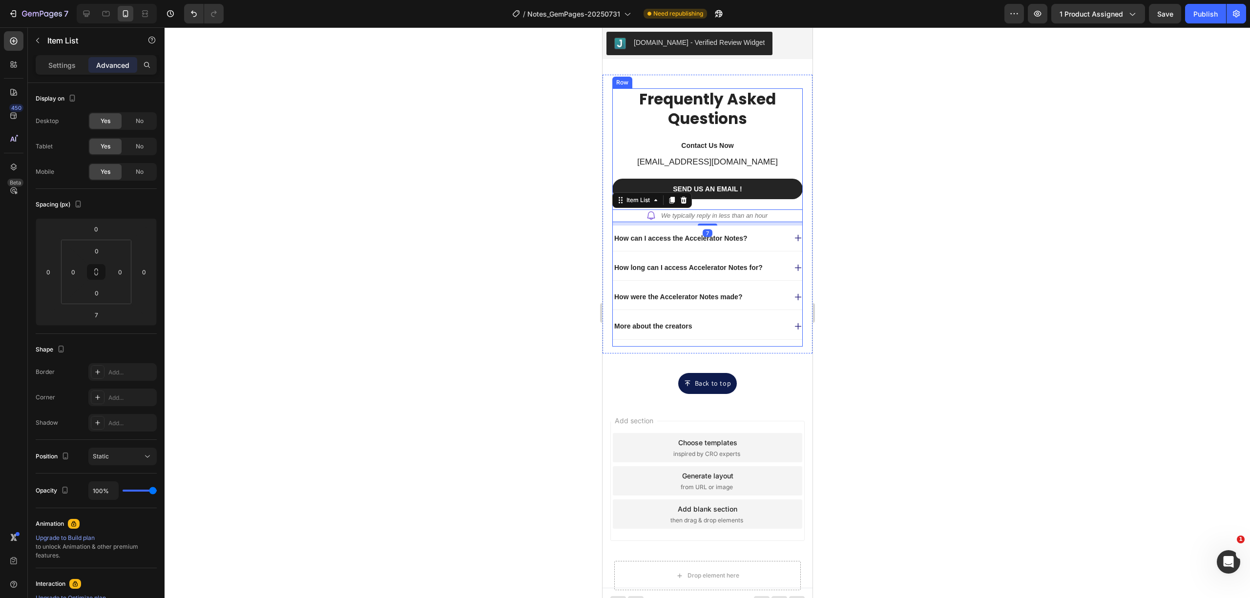
click at [729, 199] on link "Send us an EMAIL !" at bounding box center [707, 189] width 190 height 21
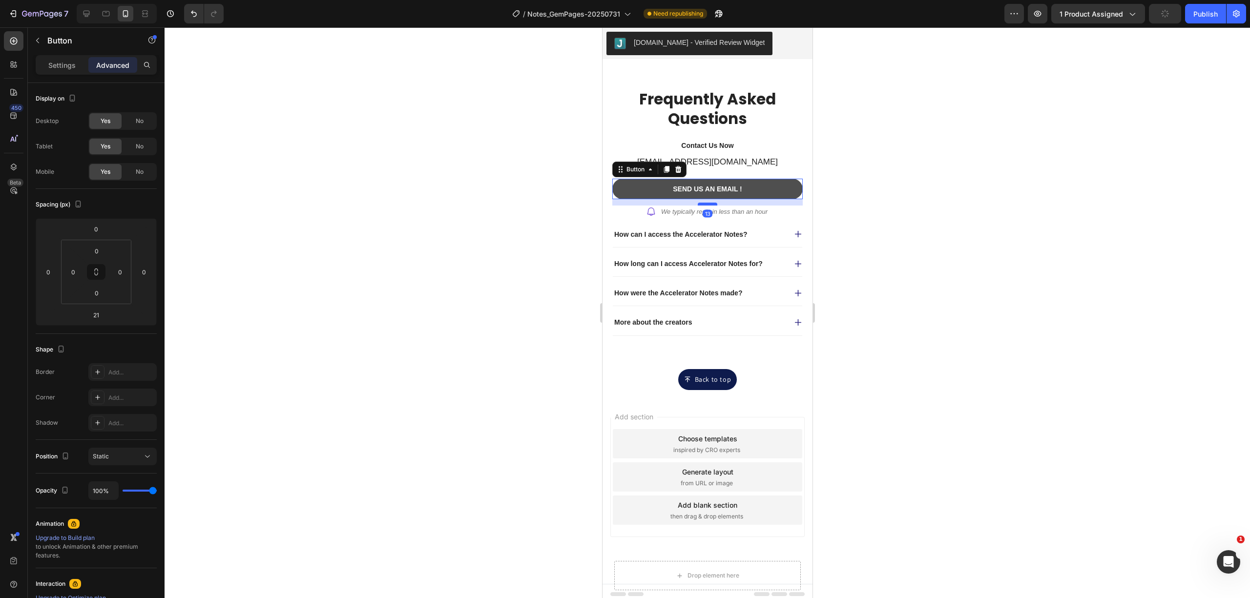
click at [711, 206] on div at bounding box center [707, 204] width 20 height 3
type input "13"
click at [942, 203] on div at bounding box center [707, 312] width 1085 height 571
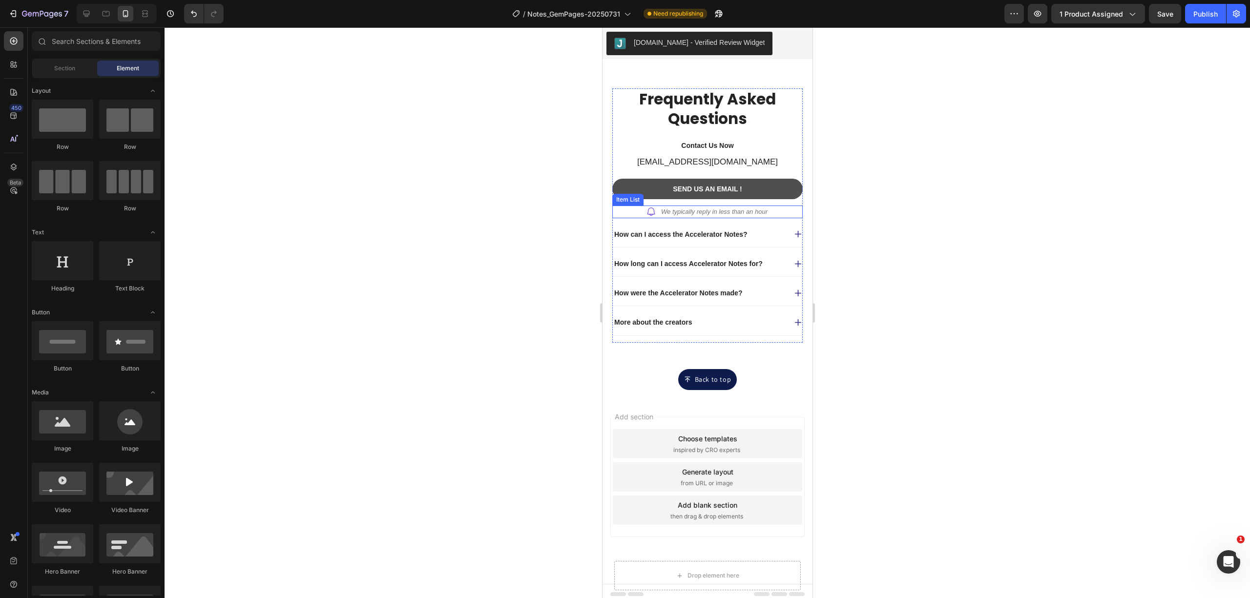
click at [739, 214] on p "We typically reply in less than an hour" at bounding box center [713, 212] width 106 height 10
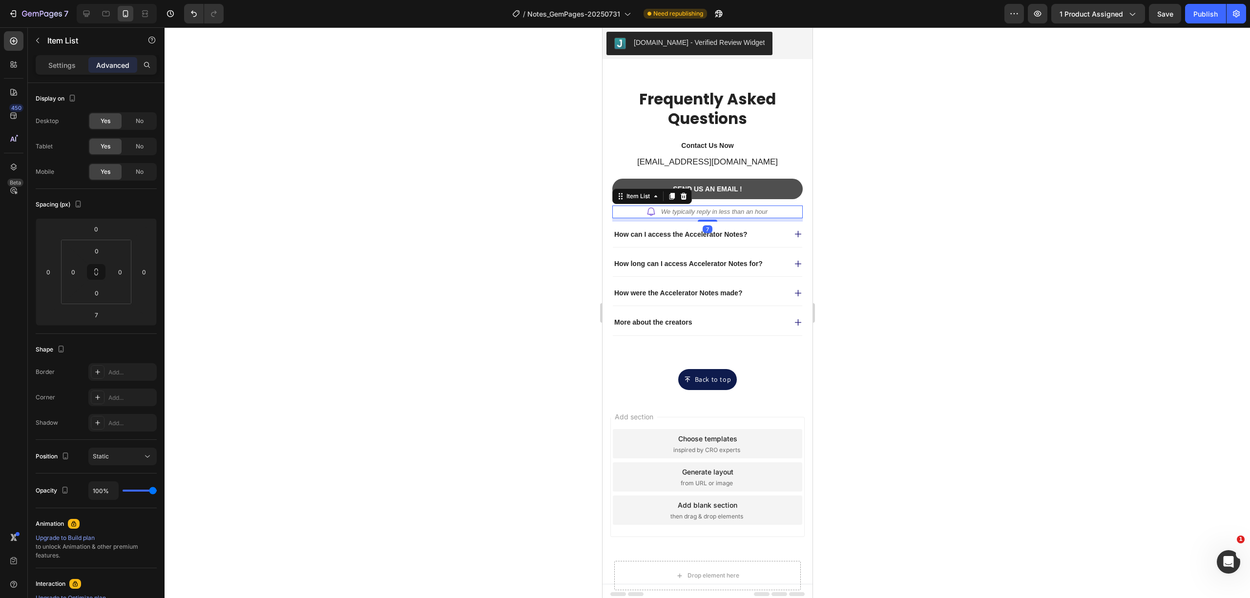
drag, startPoint x: 704, startPoint y: 224, endPoint x: 704, endPoint y: 229, distance: 5.4
click at [704, 222] on div "7" at bounding box center [707, 219] width 190 height 3
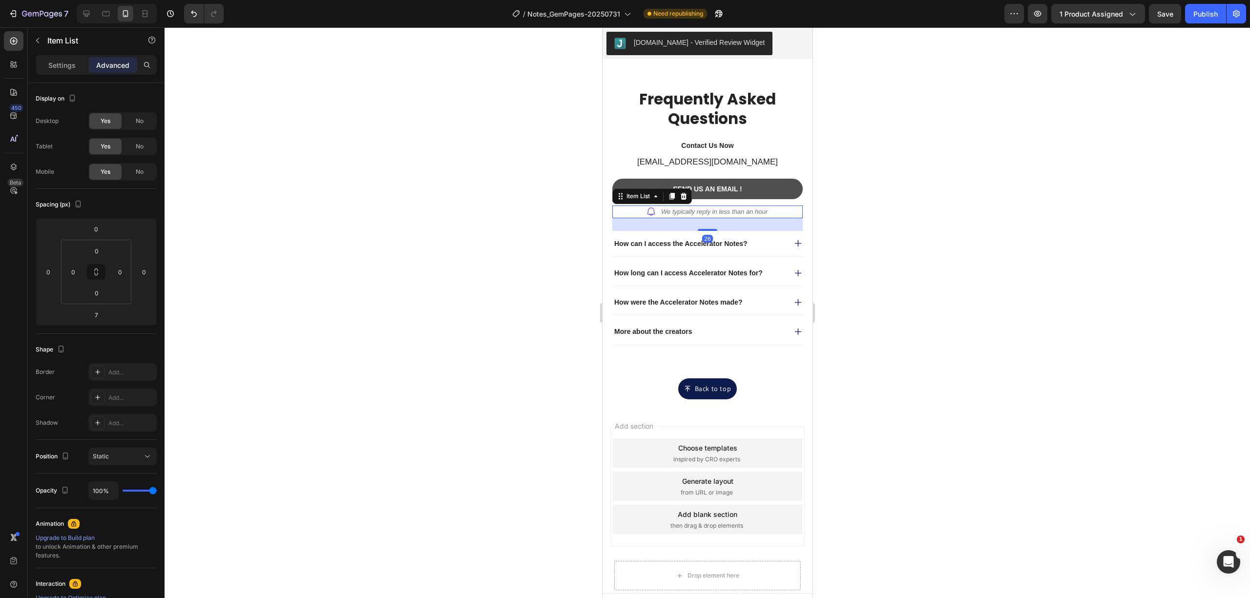
drag, startPoint x: 707, startPoint y: 223, endPoint x: 707, endPoint y: 232, distance: 9.3
click at [707, 231] on div at bounding box center [707, 230] width 20 height 2
type input "26"
click at [781, 213] on div "We typically reply in less than an hour" at bounding box center [707, 212] width 190 height 13
click at [891, 212] on div at bounding box center [707, 312] width 1085 height 571
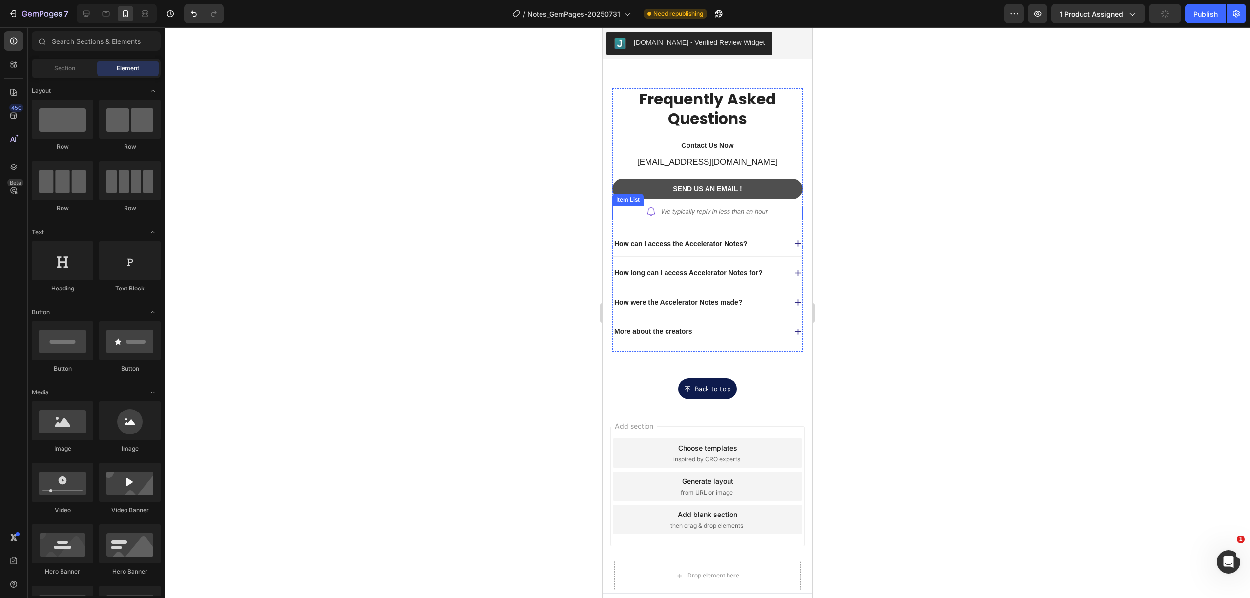
click at [742, 217] on p "We typically reply in less than an hour" at bounding box center [713, 212] width 106 height 10
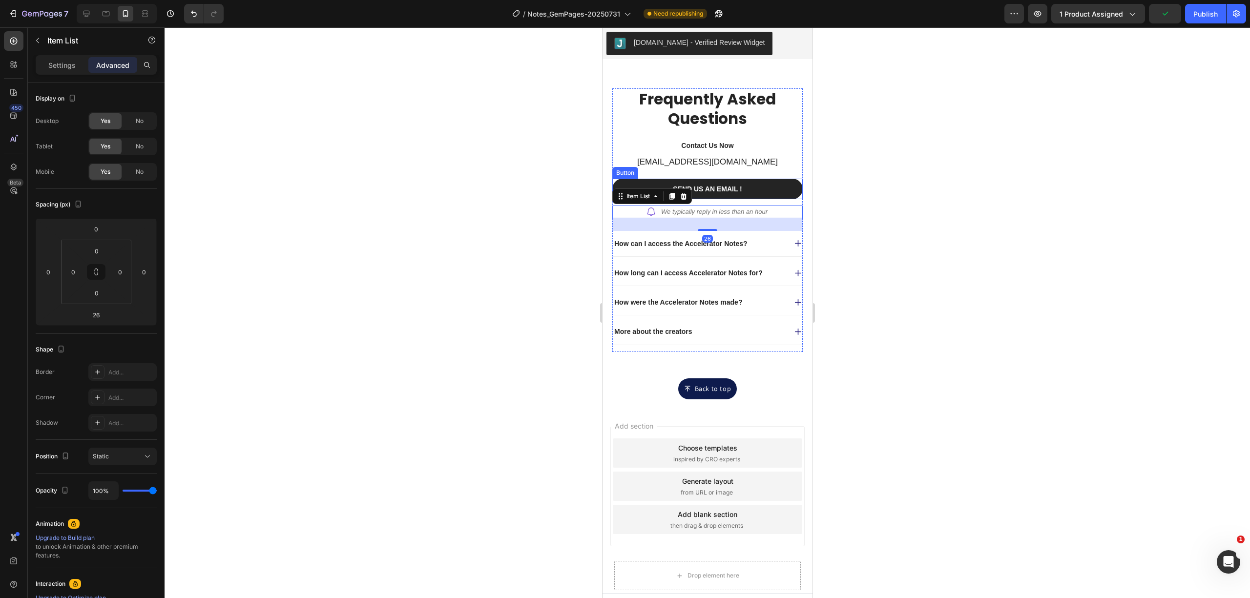
click at [759, 199] on link "Send us an EMAIL !" at bounding box center [707, 189] width 190 height 21
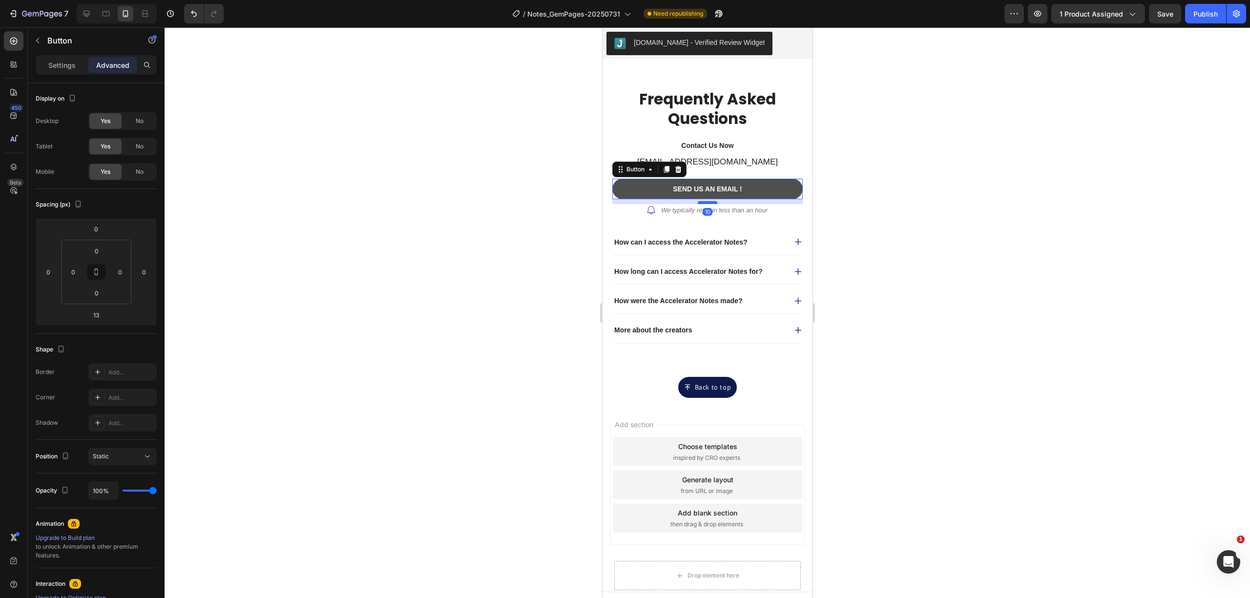
click at [706, 204] on div at bounding box center [707, 202] width 20 height 3
type input "10"
click at [841, 204] on div at bounding box center [707, 312] width 1085 height 571
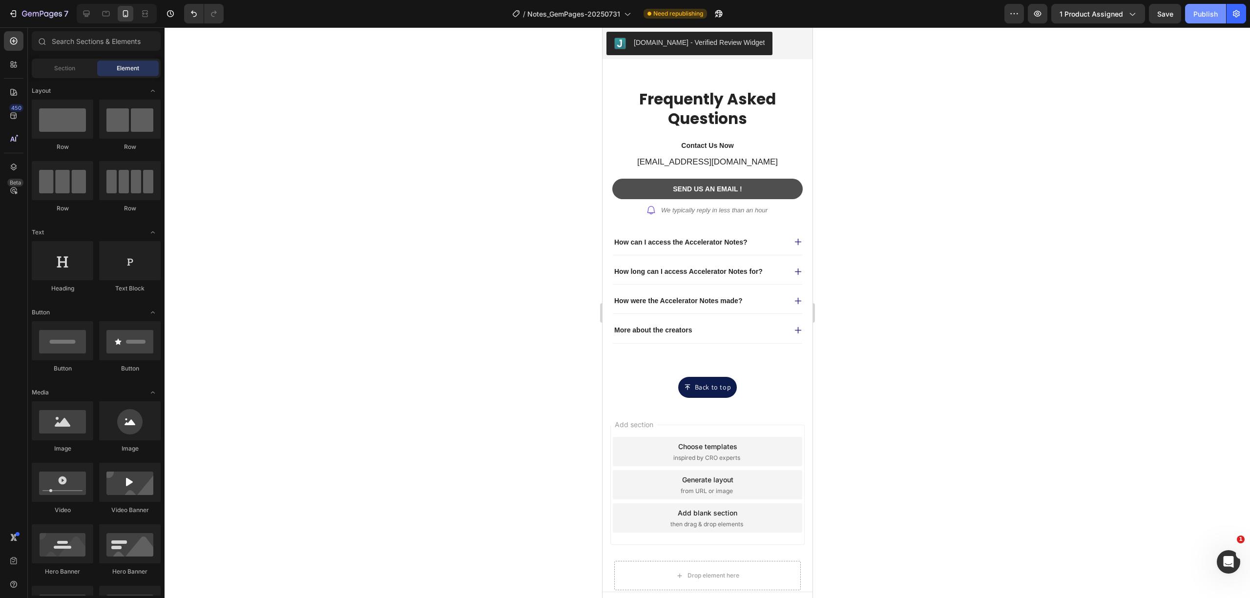
click at [1219, 10] on button "Publish" at bounding box center [1205, 14] width 41 height 20
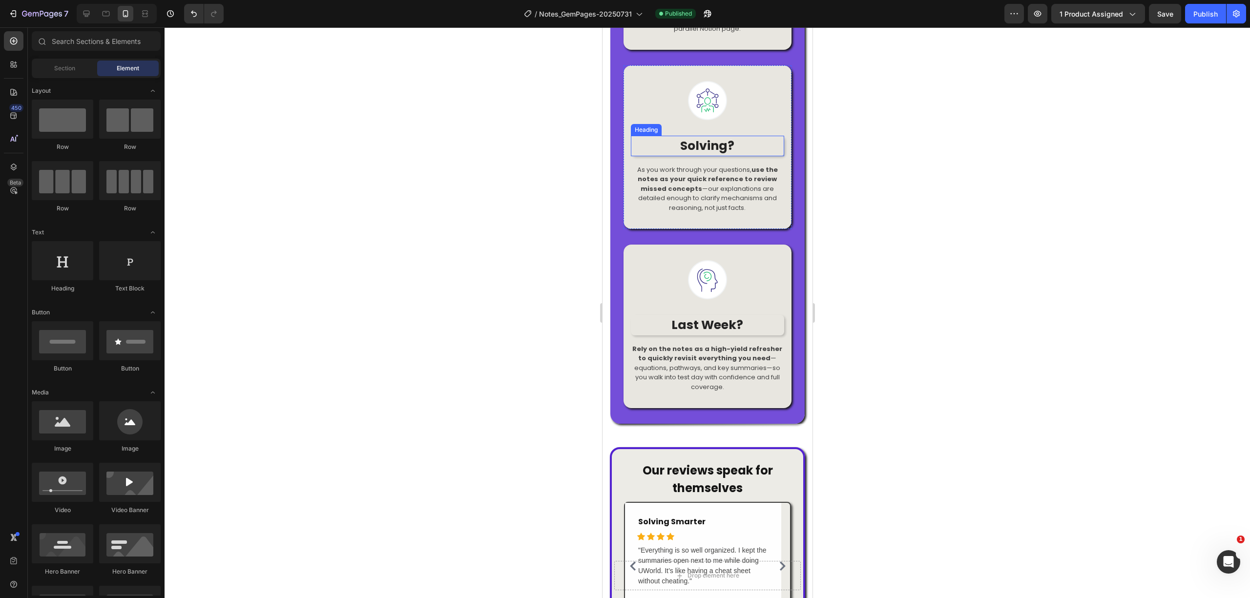
scroll to position [1335, 0]
click at [736, 362] on strong "Rely on the notes as a high-yield refresher to quickly revisit everything you n…" at bounding box center [707, 352] width 150 height 19
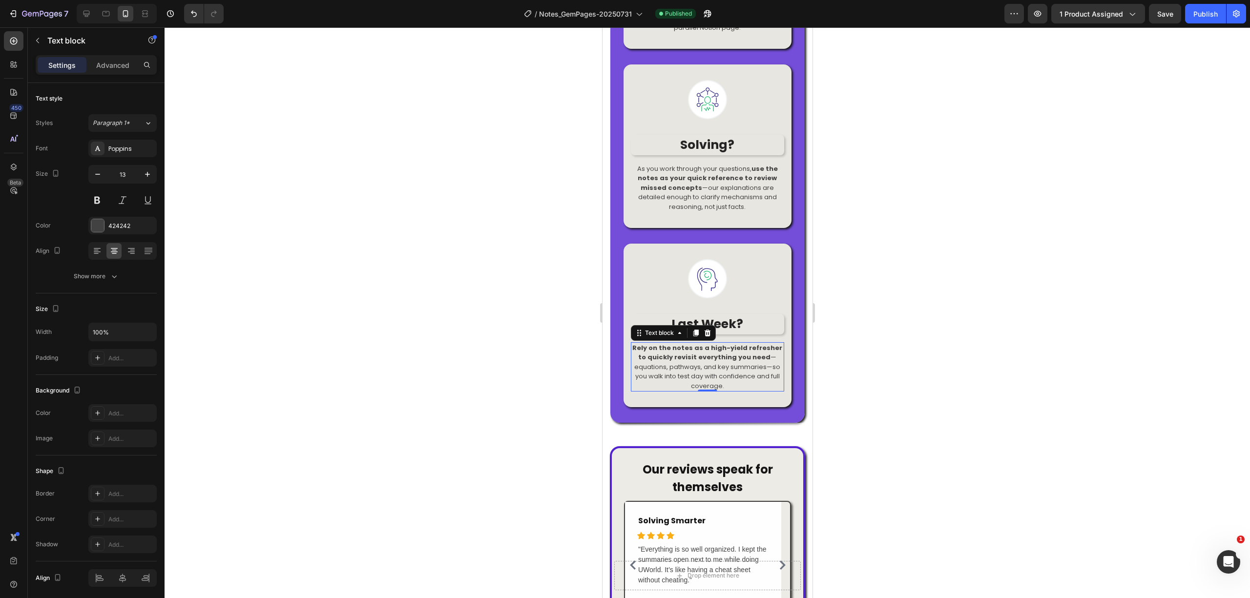
click at [736, 362] on strong "Rely on the notes as a high-yield refresher to quickly revisit everything you n…" at bounding box center [707, 352] width 150 height 19
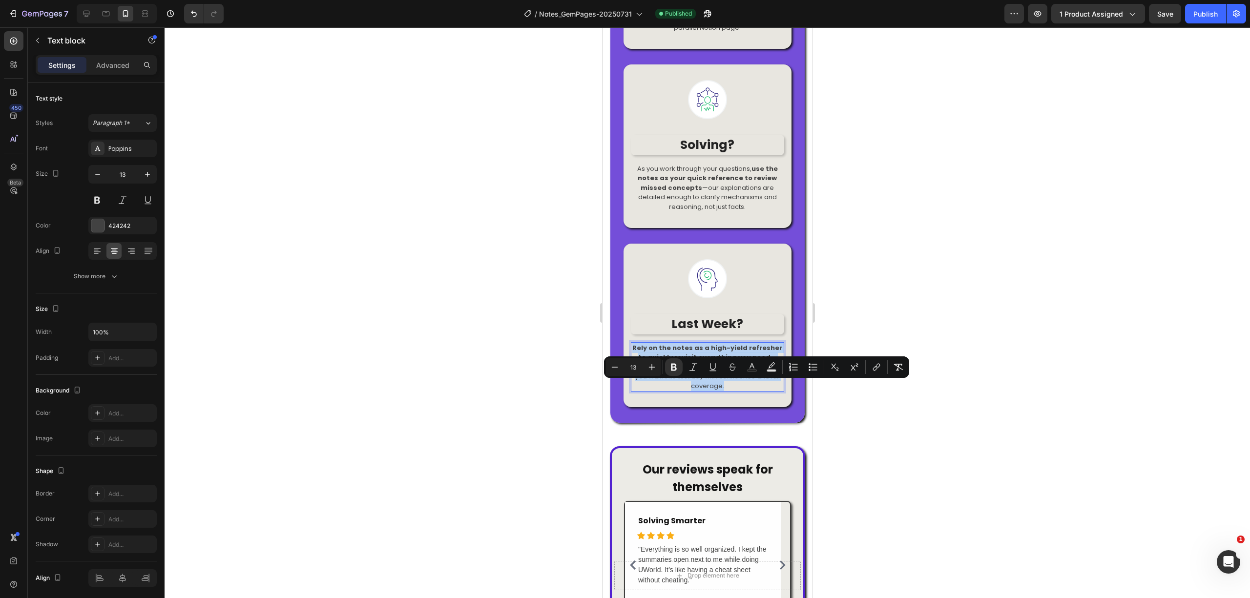
click at [718, 362] on strong "Rely on the notes as a high-yield refresher to quickly revisit everything you n…" at bounding box center [707, 352] width 150 height 19
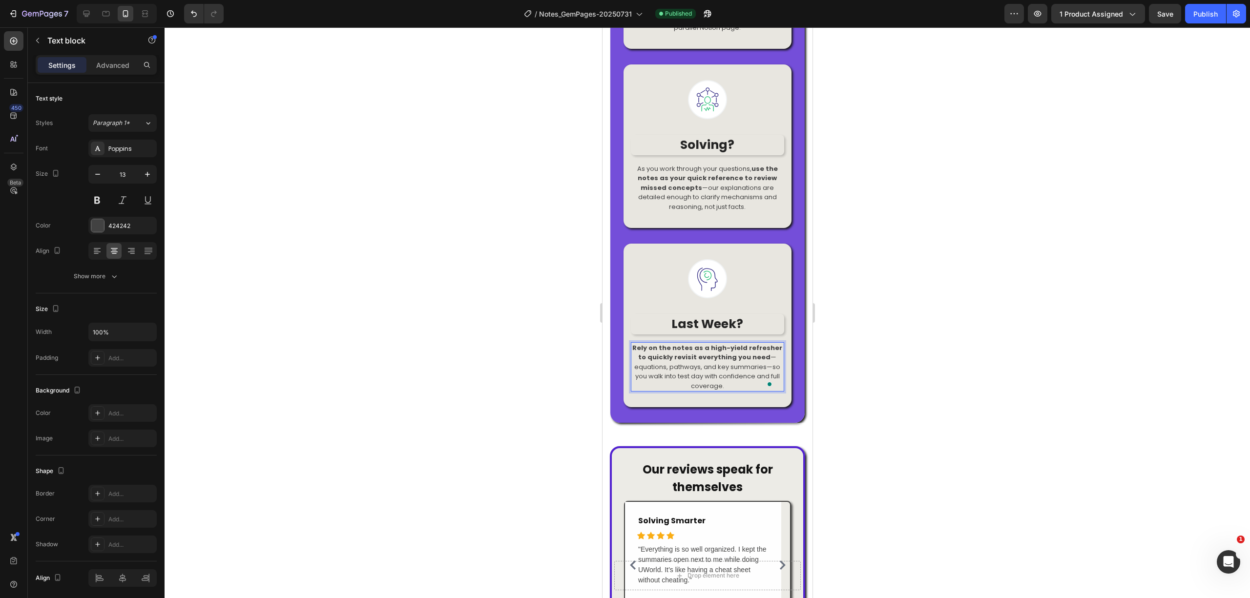
click at [670, 391] on p "Rely on the notes as a high-yield refresher to quickly revisit everything you n…" at bounding box center [706, 367] width 151 height 48
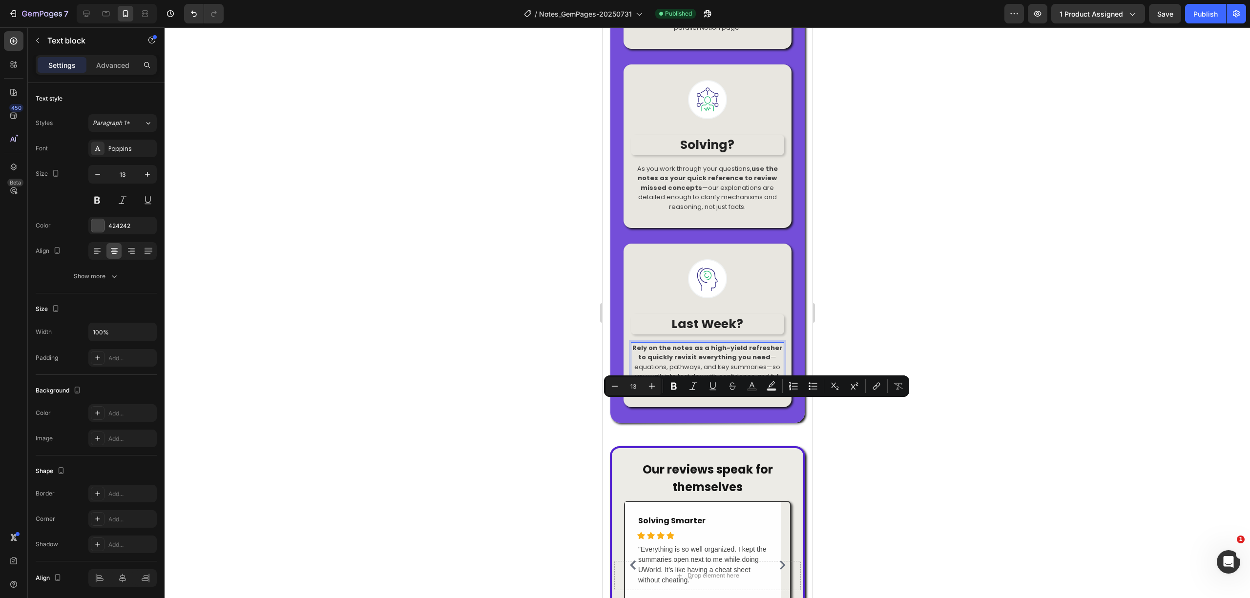
click at [703, 391] on p "Rely on the notes as a high-yield refresher to quickly revisit everything you n…" at bounding box center [706, 367] width 151 height 48
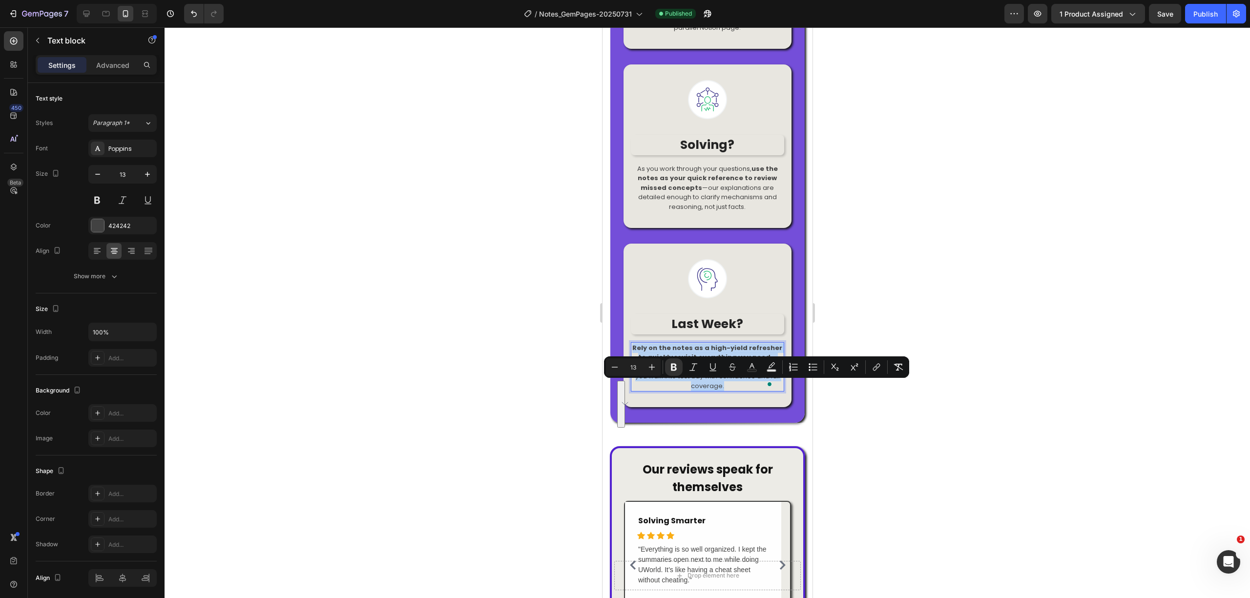
drag, startPoint x: 732, startPoint y: 422, endPoint x: 633, endPoint y: 387, distance: 105.6
click at [633, 387] on p "Rely on the notes as a high-yield refresher to quickly revisit everything you n…" at bounding box center [706, 367] width 151 height 48
copy p "Rely on the notes as a high-yield refresher to quickly revisit everything you n…"
click at [761, 298] on div at bounding box center [706, 278] width 153 height 39
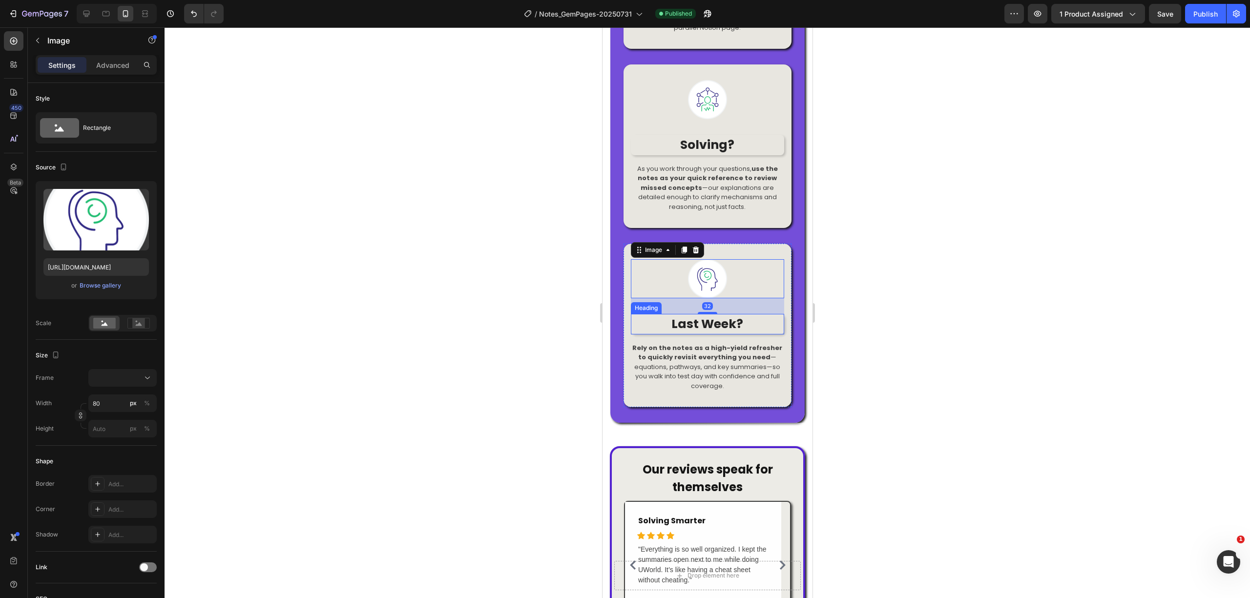
click at [750, 334] on h2 "Last Week?" at bounding box center [706, 324] width 153 height 21
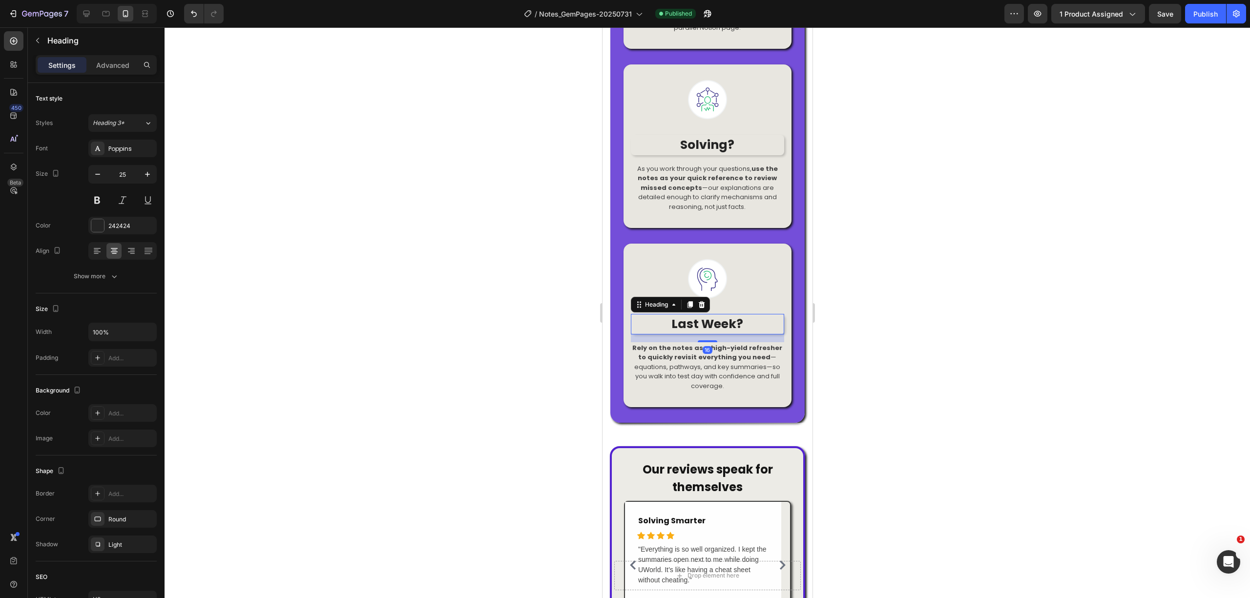
click at [750, 334] on h2 "Last Week?" at bounding box center [706, 324] width 153 height 21
drag, startPoint x: 744, startPoint y: 363, endPoint x: 667, endPoint y: 360, distance: 77.2
click at [659, 333] on p "Last Week?" at bounding box center [706, 324] width 151 height 19
click at [671, 332] on strong "Last Week?" at bounding box center [707, 323] width 72 height 17
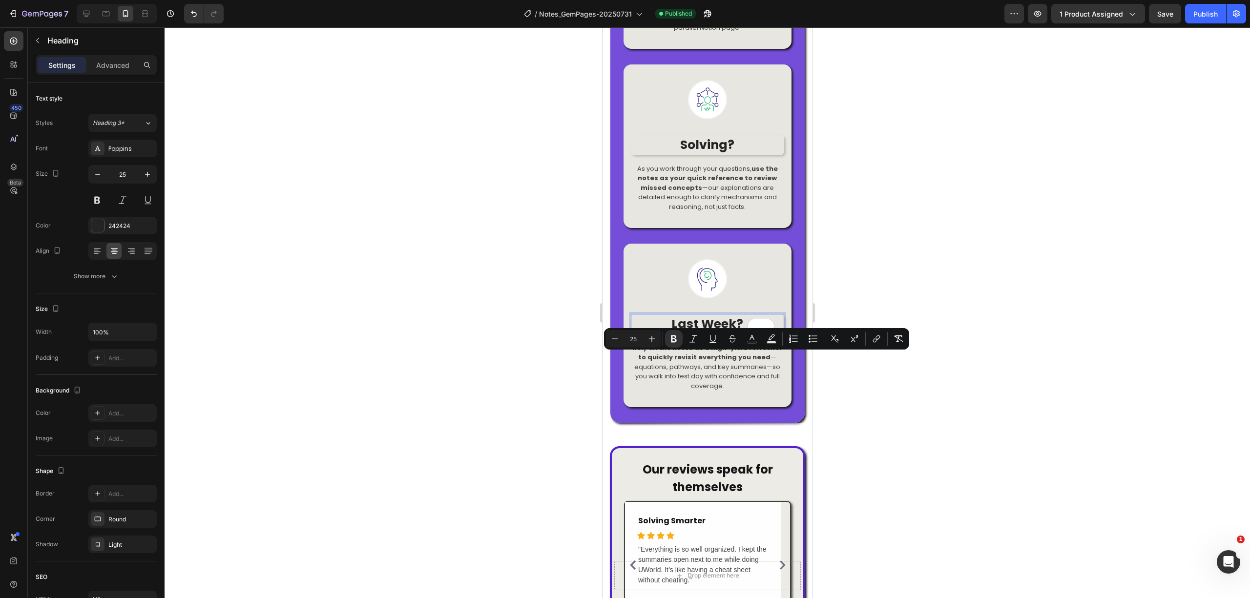
drag, startPoint x: 661, startPoint y: 360, endPoint x: 745, endPoint y: 361, distance: 84.0
click at [745, 333] on p "Last Week?" at bounding box center [706, 324] width 151 height 19
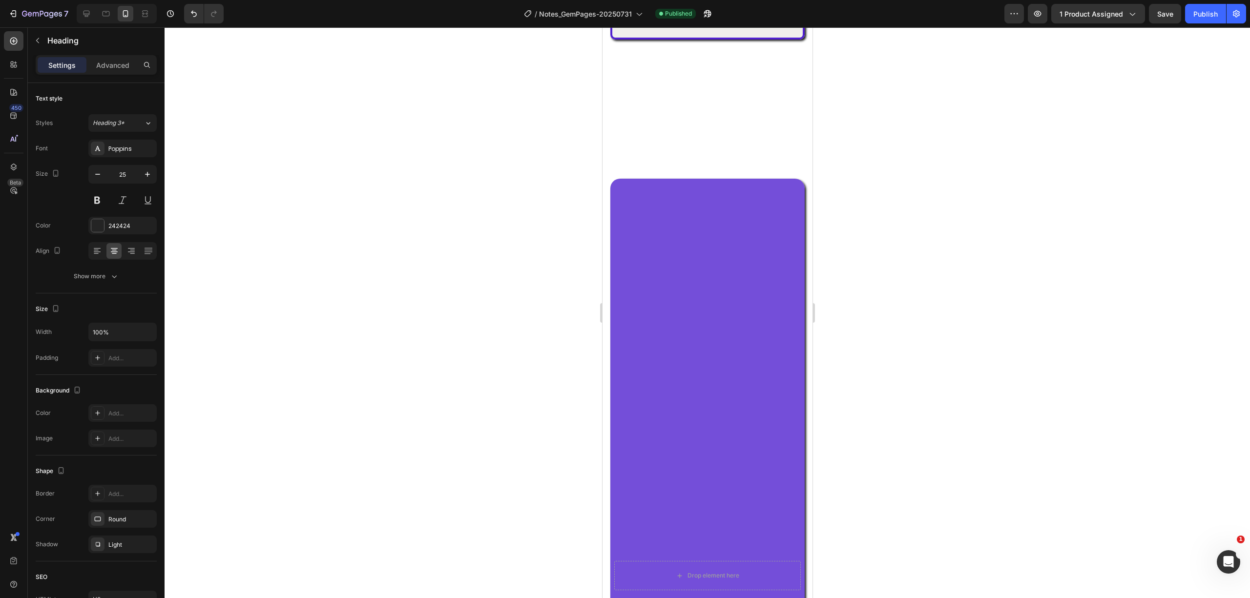
scroll to position [18, 0]
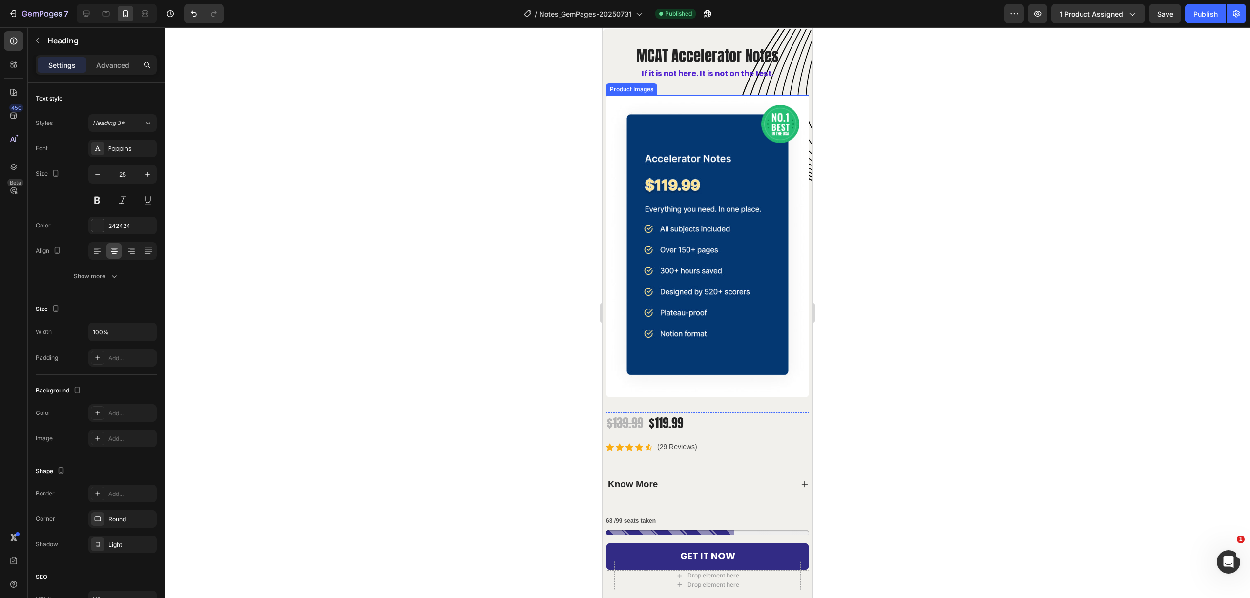
type input "20"
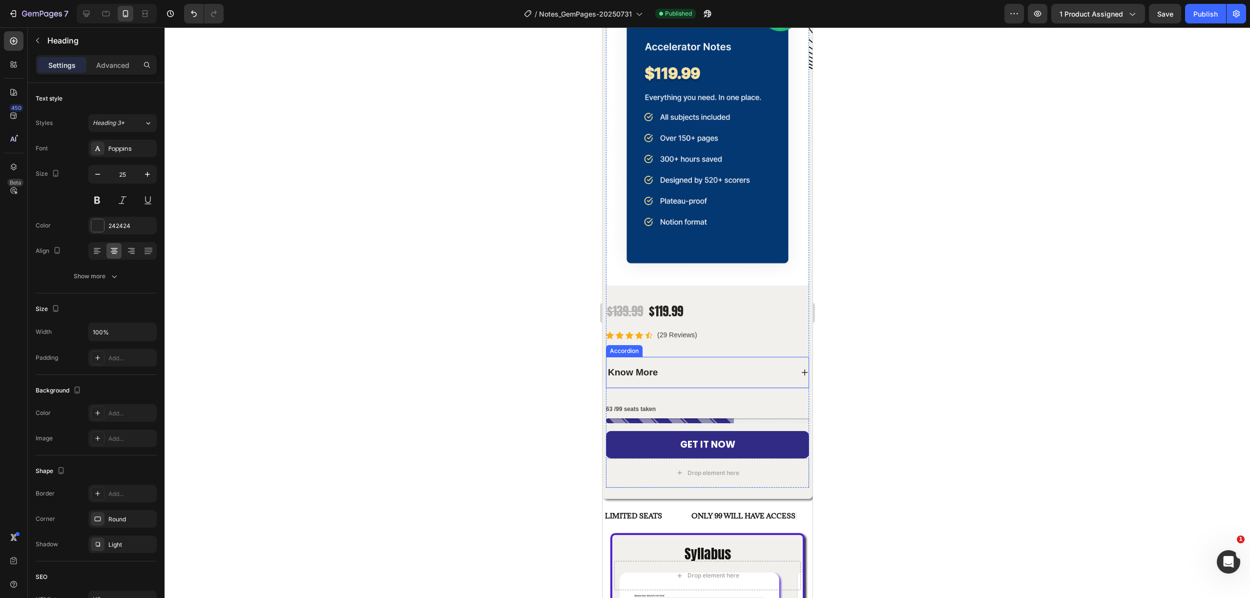
click at [764, 364] on div "Know More" at bounding box center [699, 372] width 186 height 17
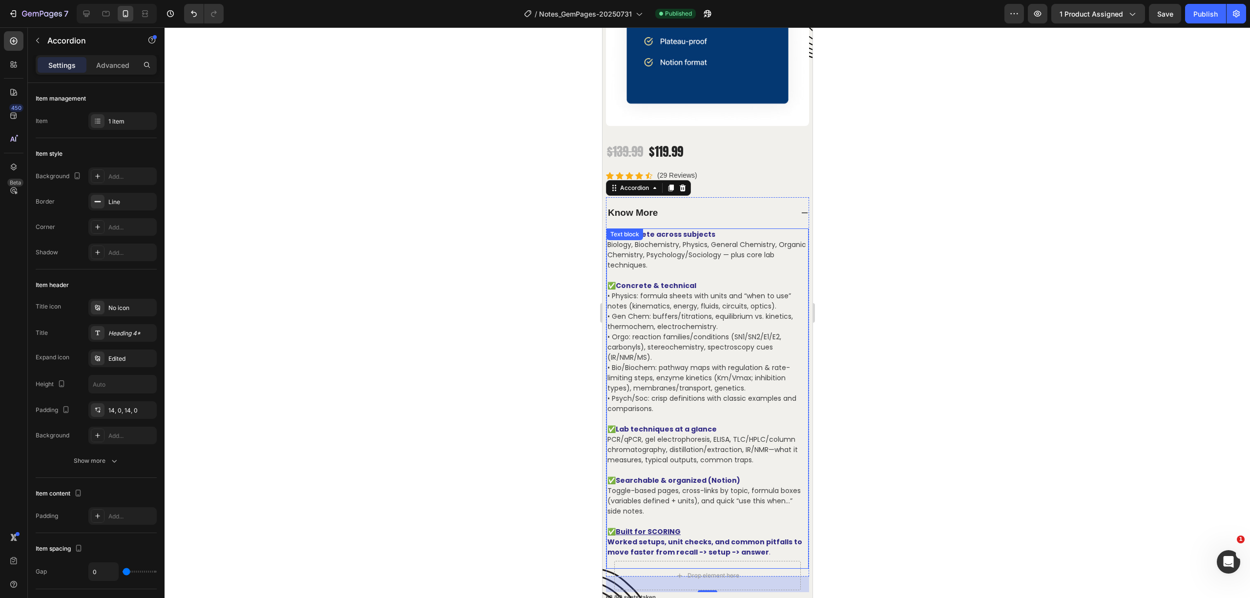
scroll to position [325, 0]
